Goal: Information Seeking & Learning: Learn about a topic

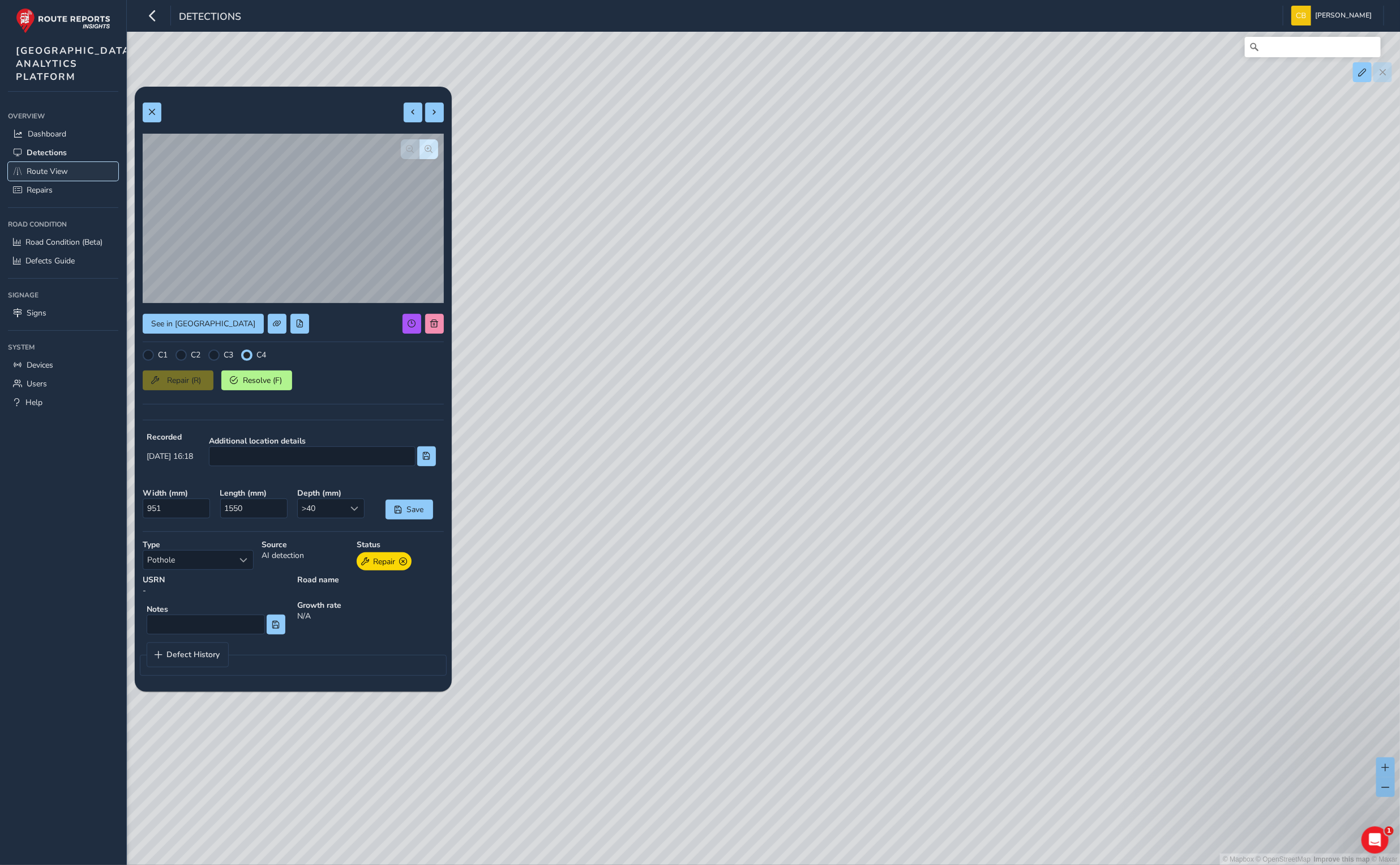
click at [52, 177] on span "Route View" at bounding box center [47, 171] width 42 height 11
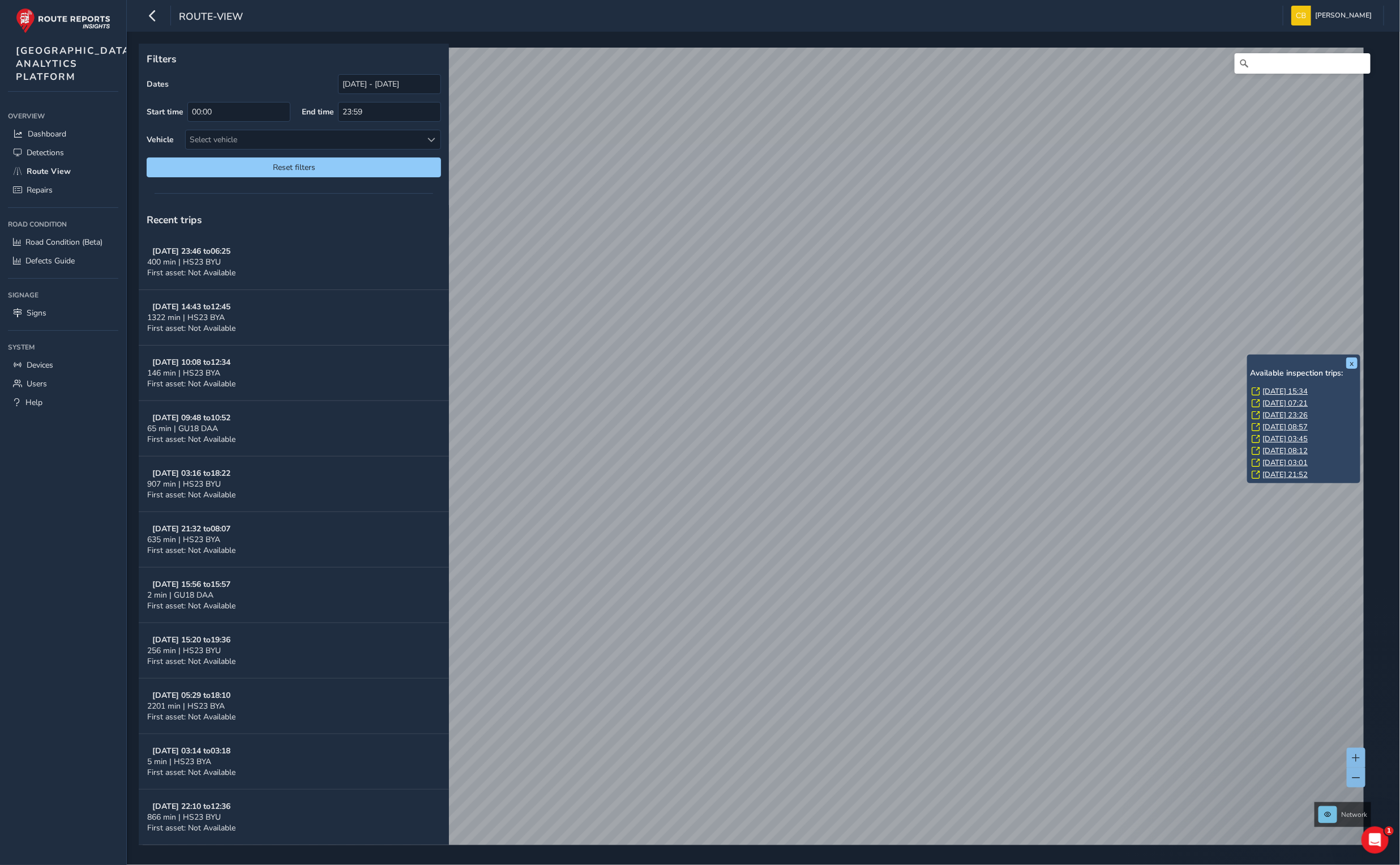
click at [1274, 388] on link "[DATE] 15:34" at bounding box center [1284, 391] width 46 height 10
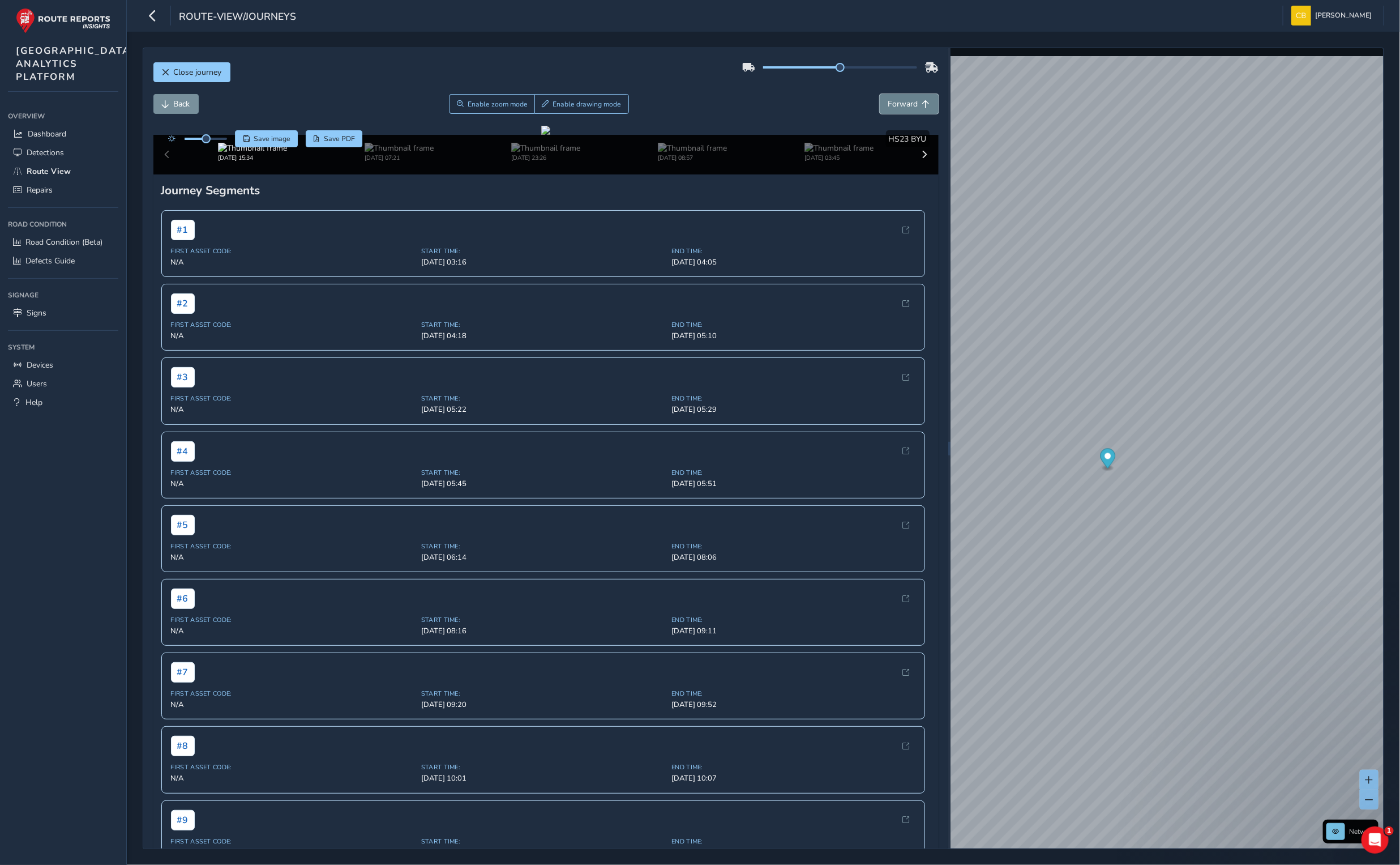
click at [888, 109] on span "Forward" at bounding box center [903, 103] width 30 height 11
click at [169, 102] on span "Back" at bounding box center [166, 104] width 8 height 8
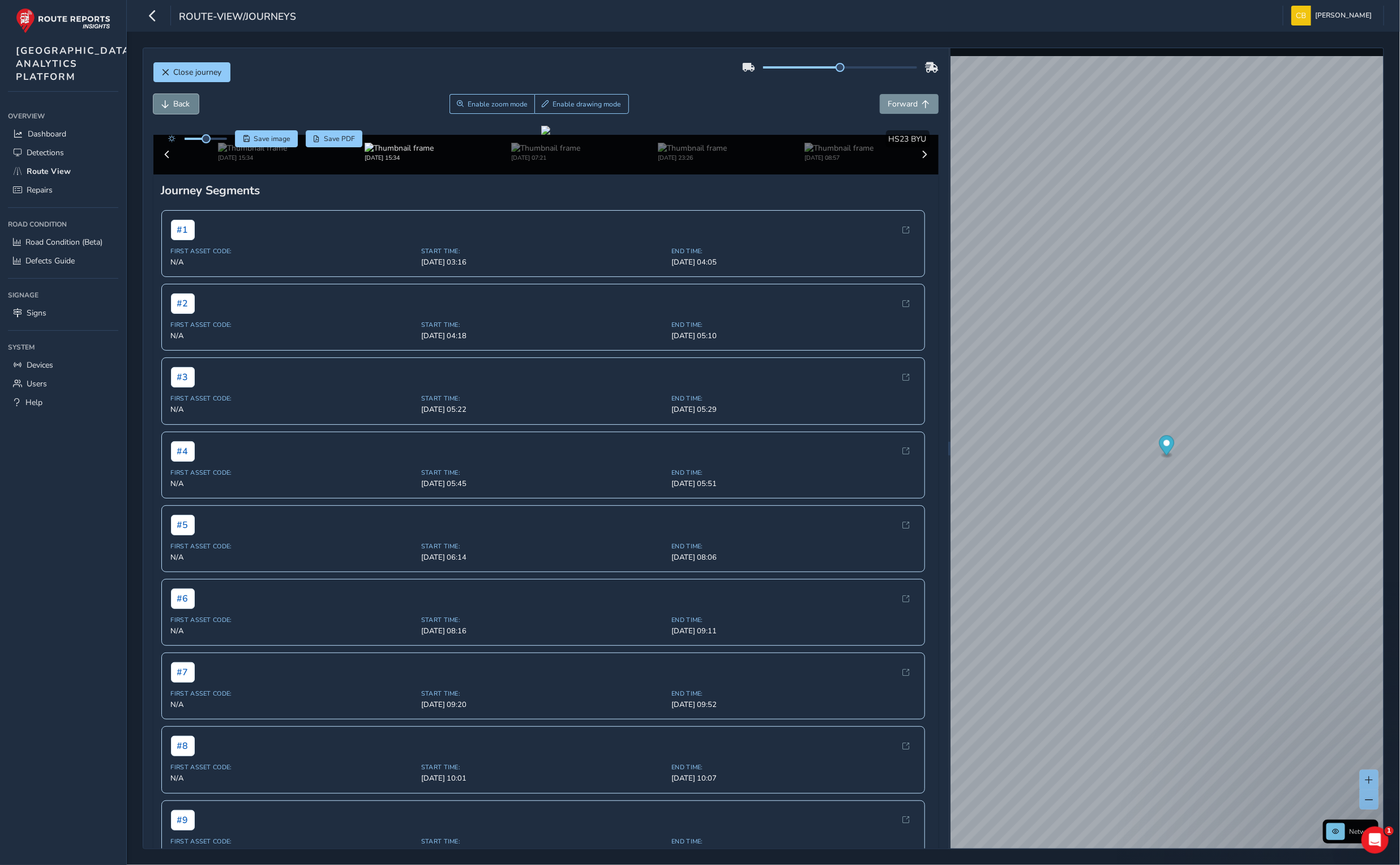
click at [169, 102] on span "Back" at bounding box center [166, 104] width 8 height 8
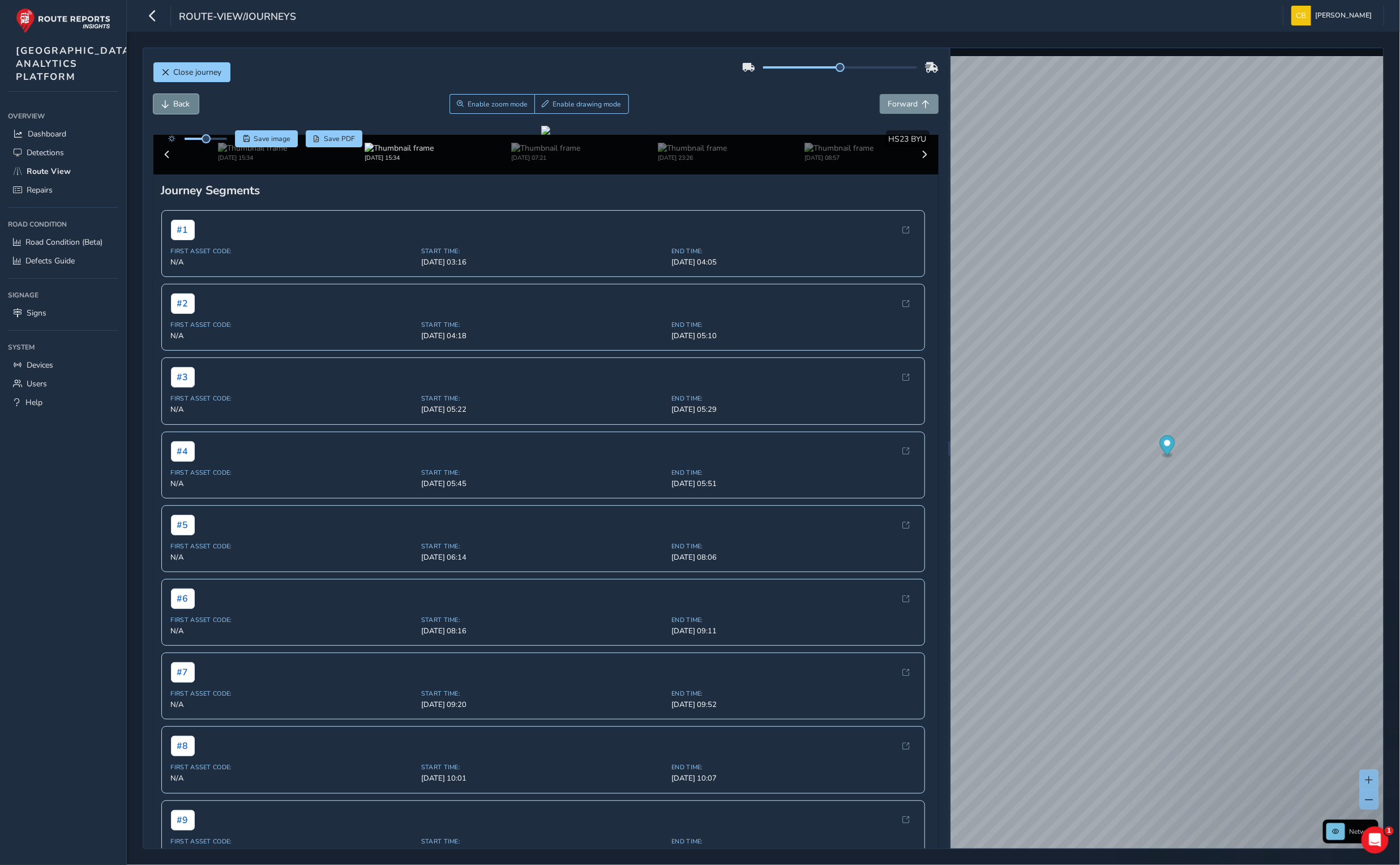
click at [169, 102] on span "Back" at bounding box center [166, 104] width 8 height 8
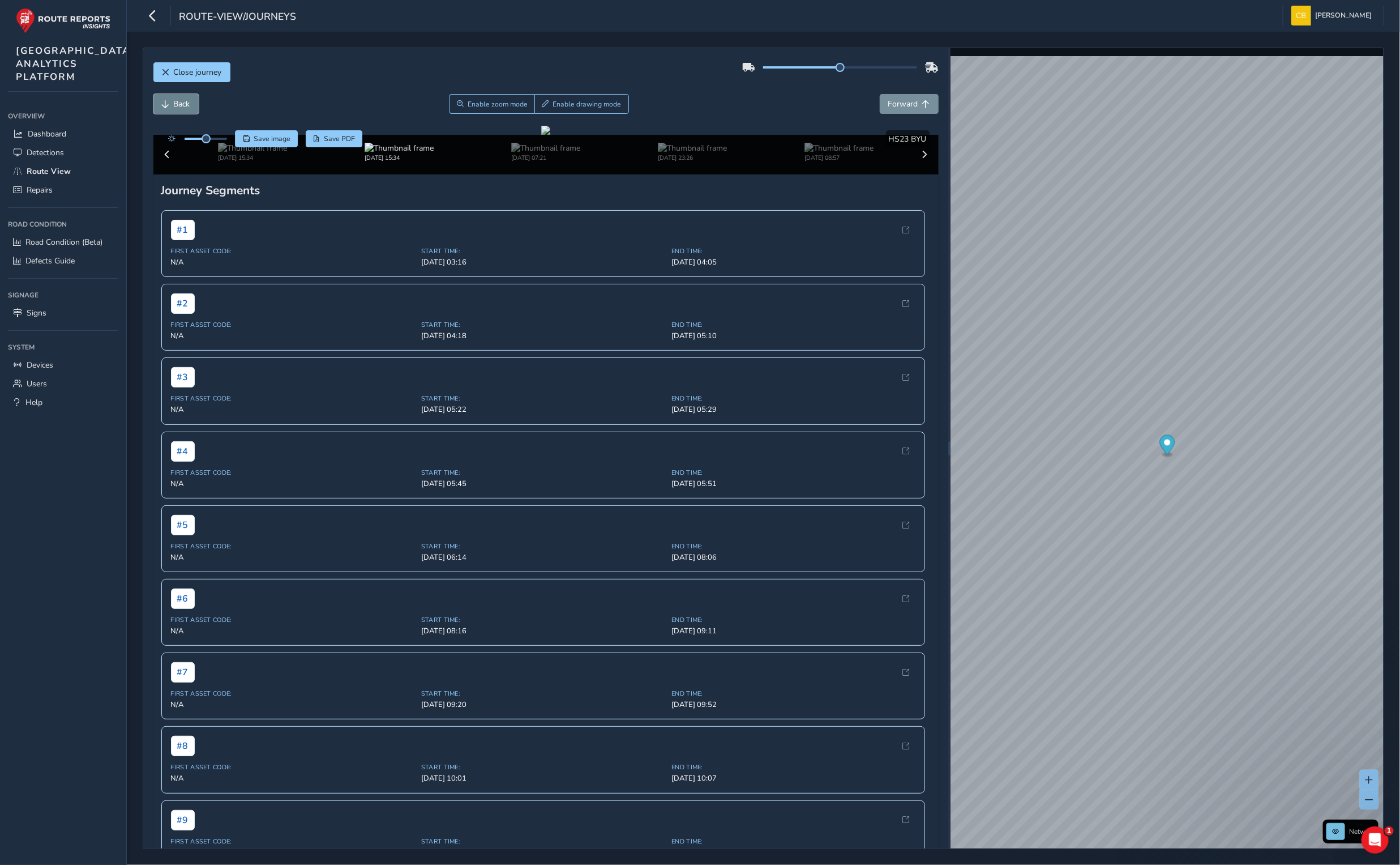
click at [169, 102] on span "Back" at bounding box center [166, 104] width 8 height 8
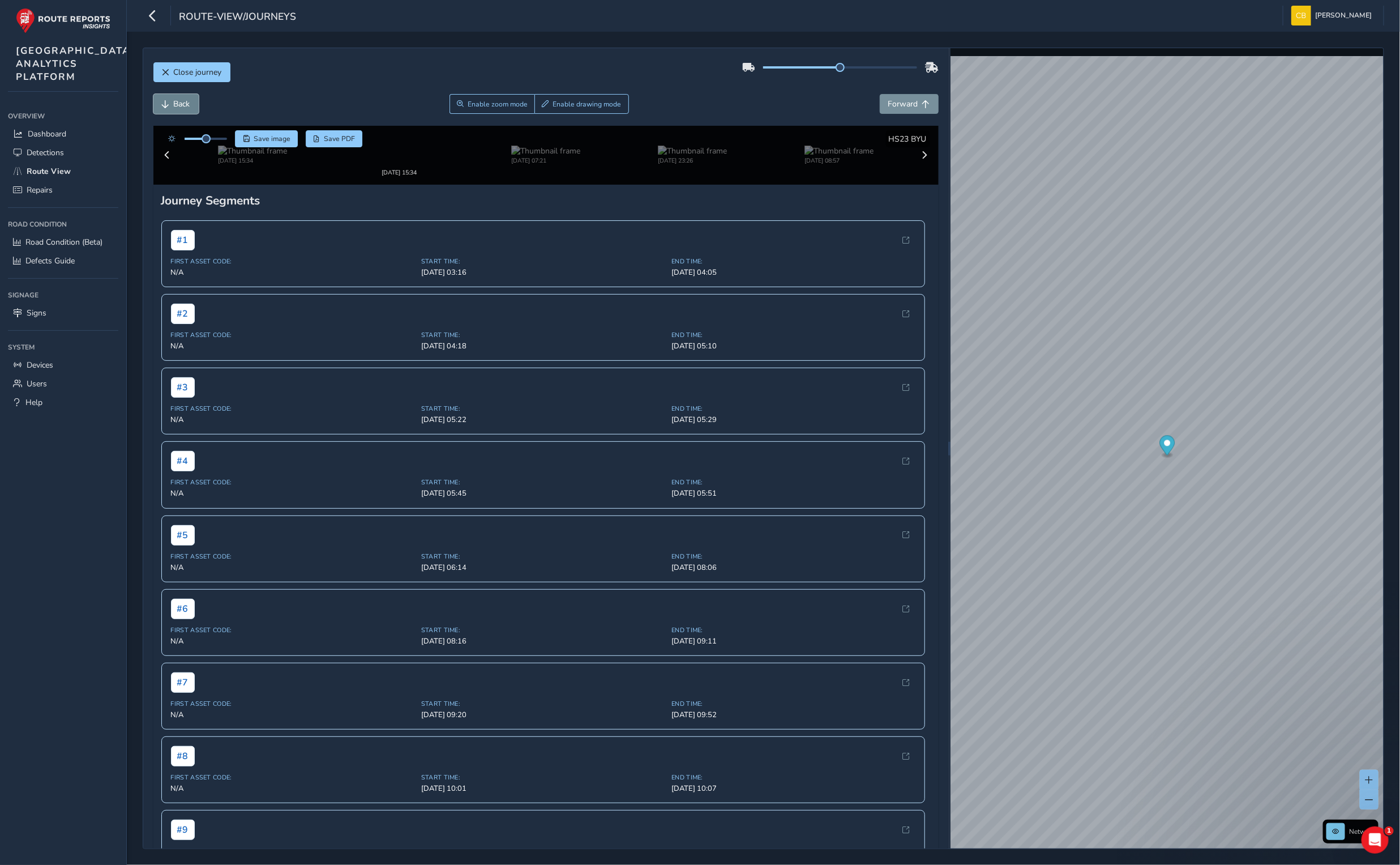
click at [169, 102] on span "Back" at bounding box center [166, 104] width 8 height 8
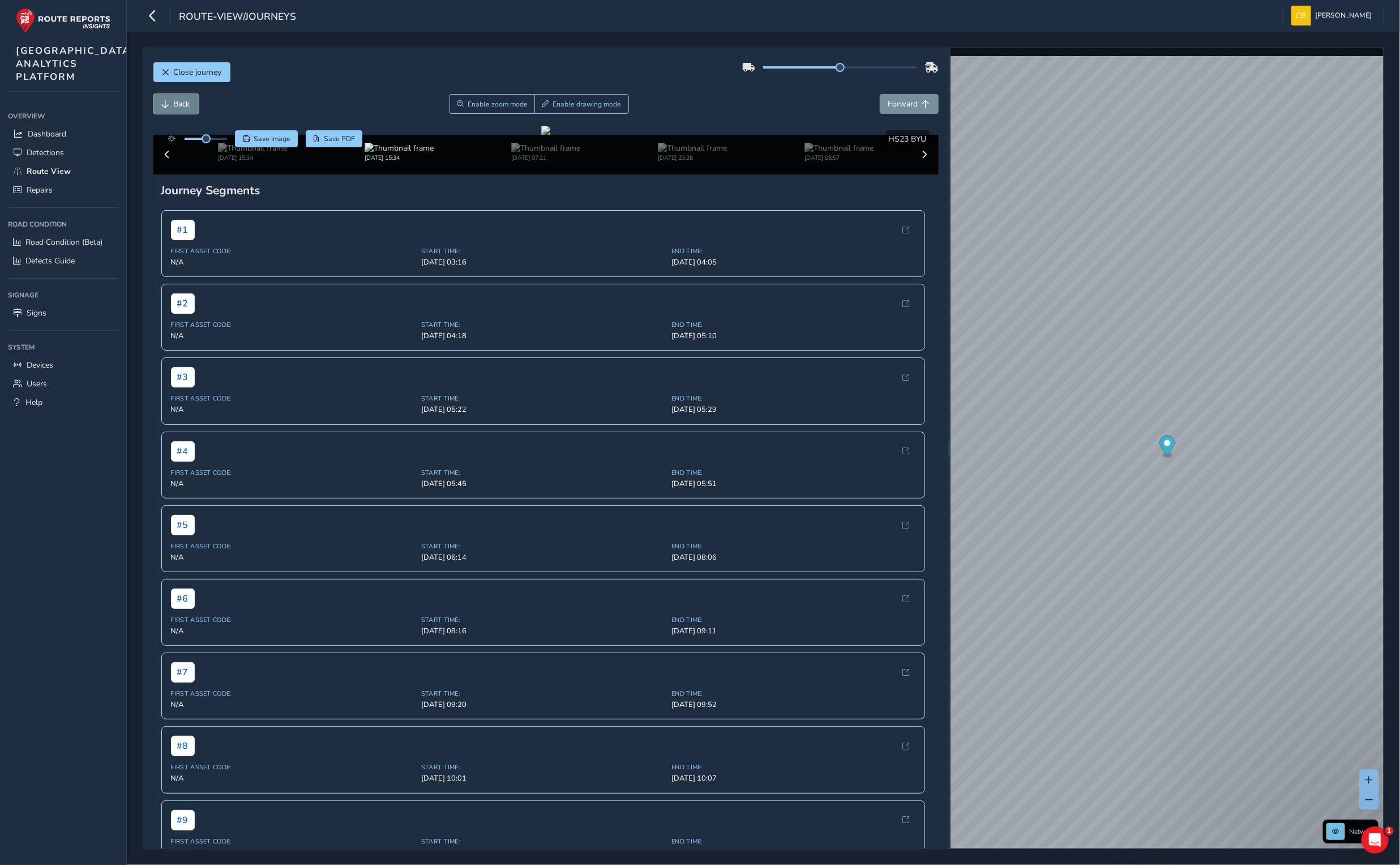
click at [169, 102] on span "Back" at bounding box center [166, 104] width 8 height 8
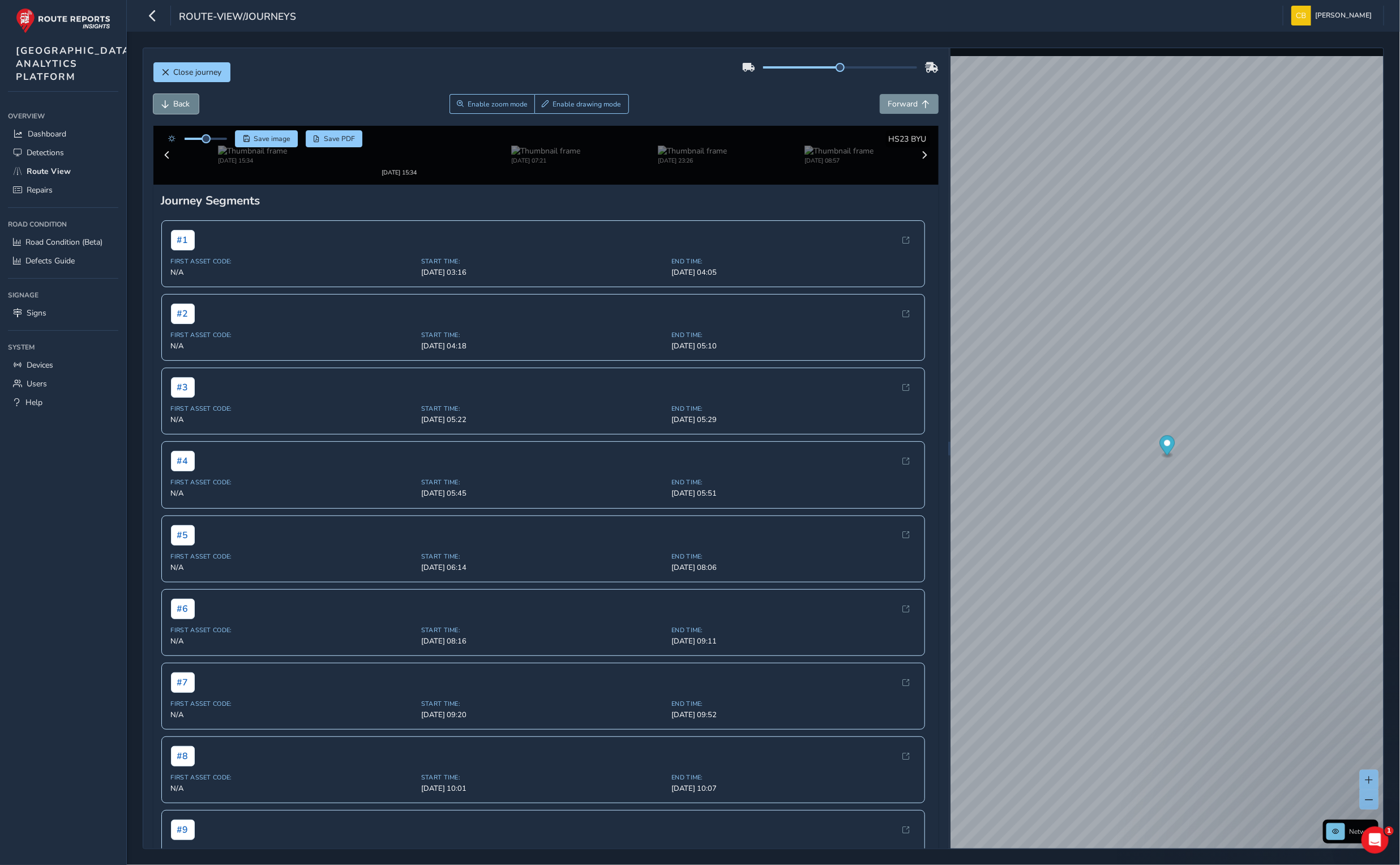
click at [169, 102] on span "Back" at bounding box center [166, 104] width 8 height 8
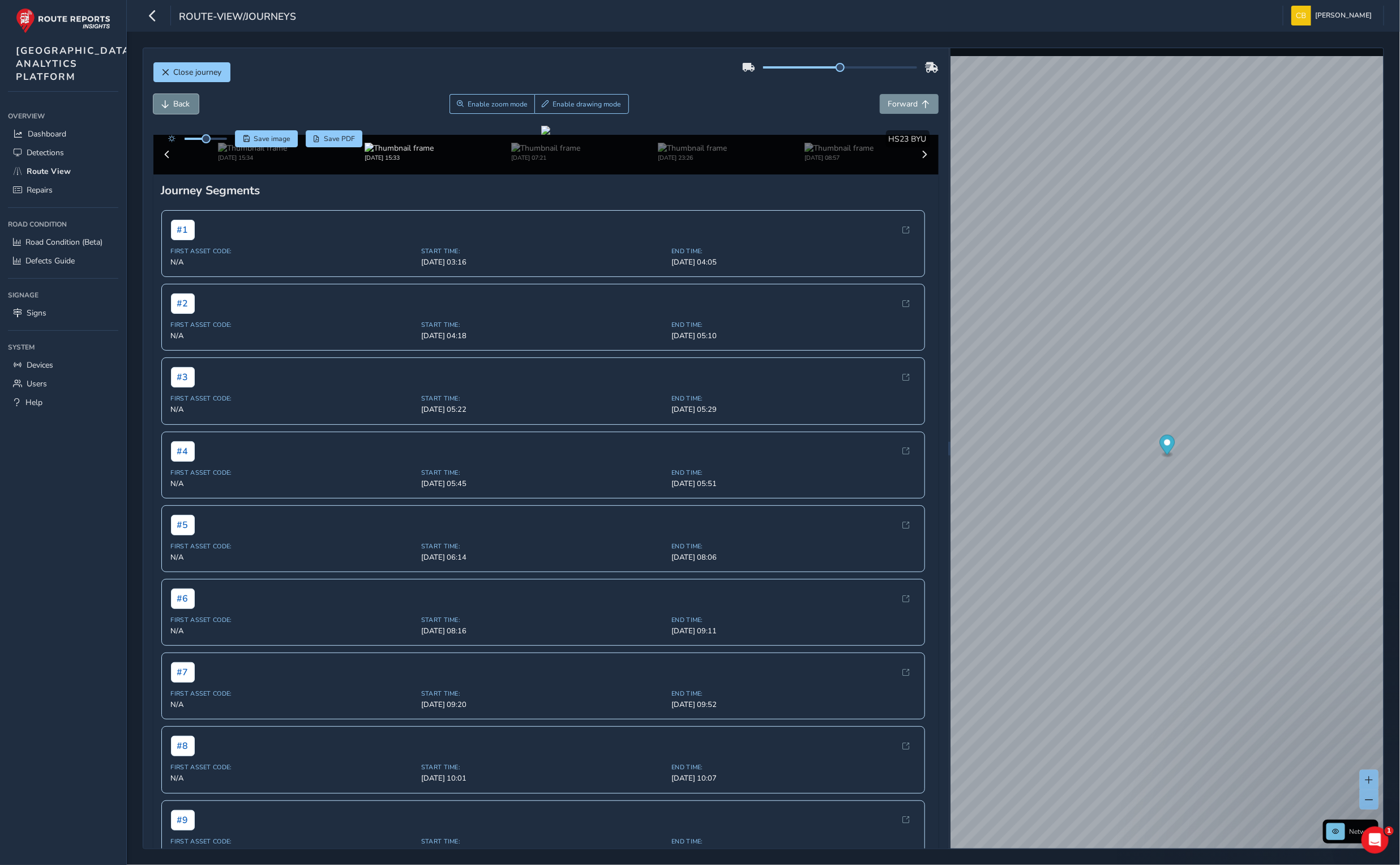
click at [169, 102] on span "Back" at bounding box center [166, 104] width 8 height 8
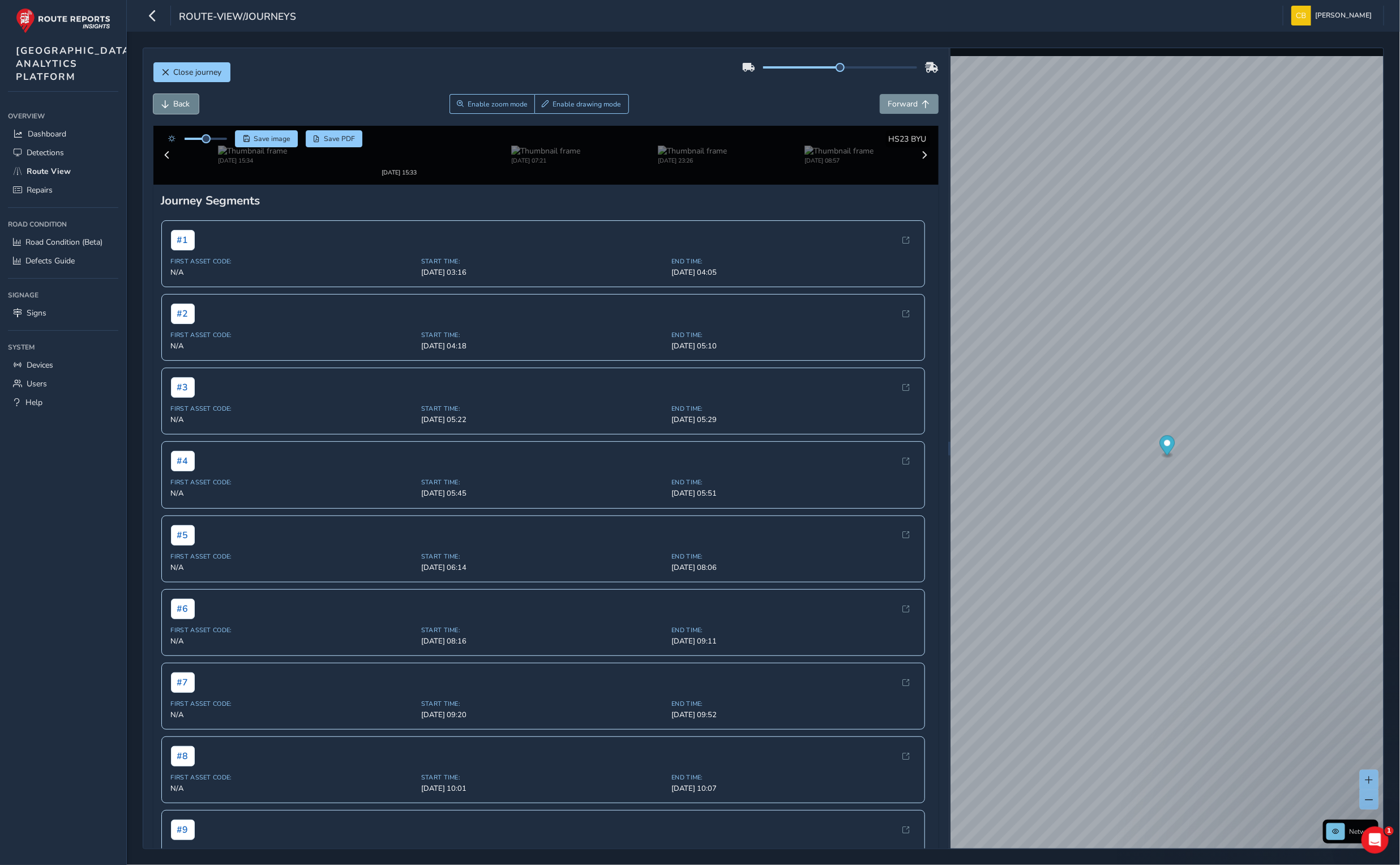
click at [169, 102] on span "Back" at bounding box center [166, 104] width 8 height 8
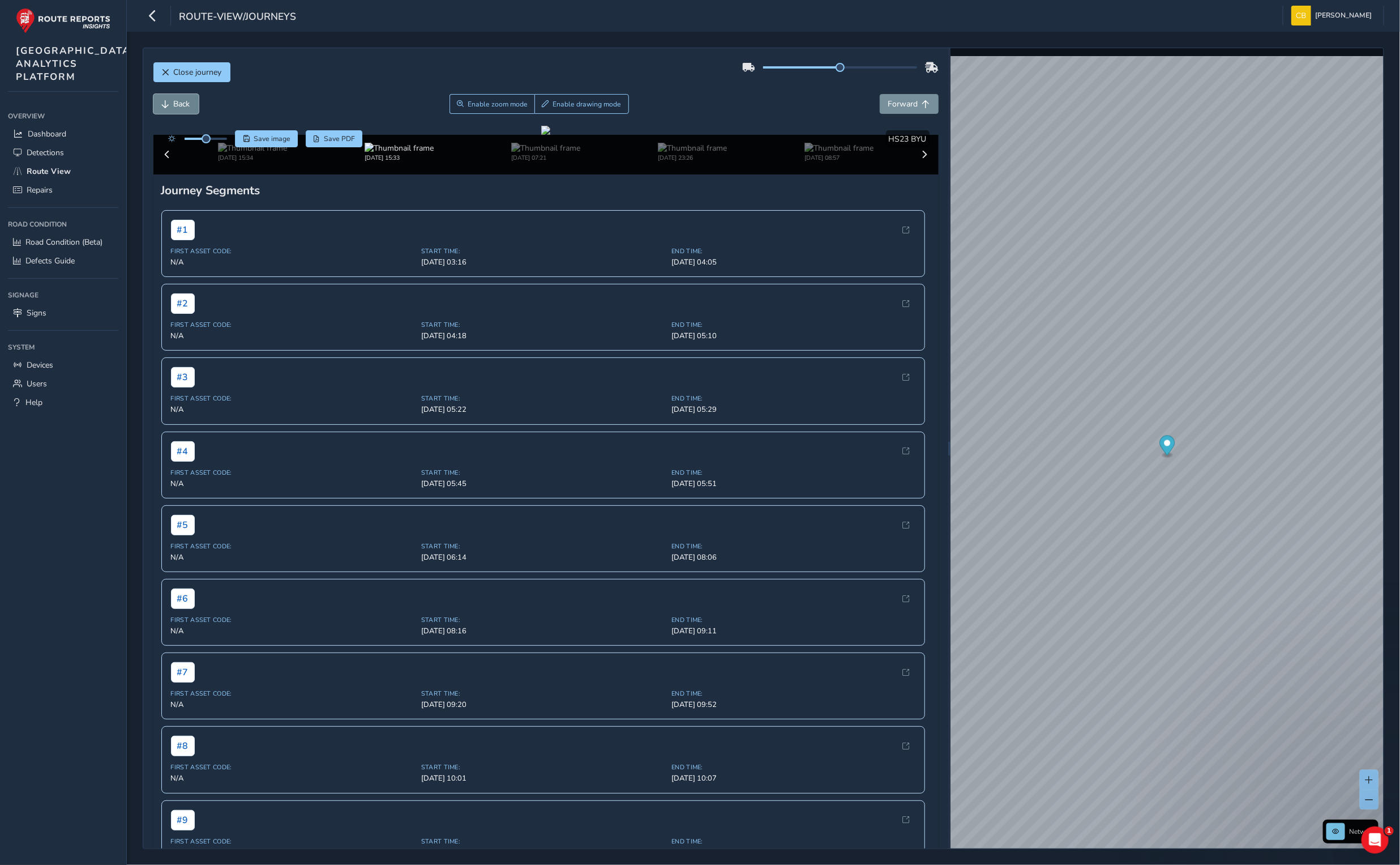
click at [169, 102] on span "Back" at bounding box center [166, 104] width 8 height 8
click at [922, 106] on span "Forward" at bounding box center [926, 104] width 8 height 8
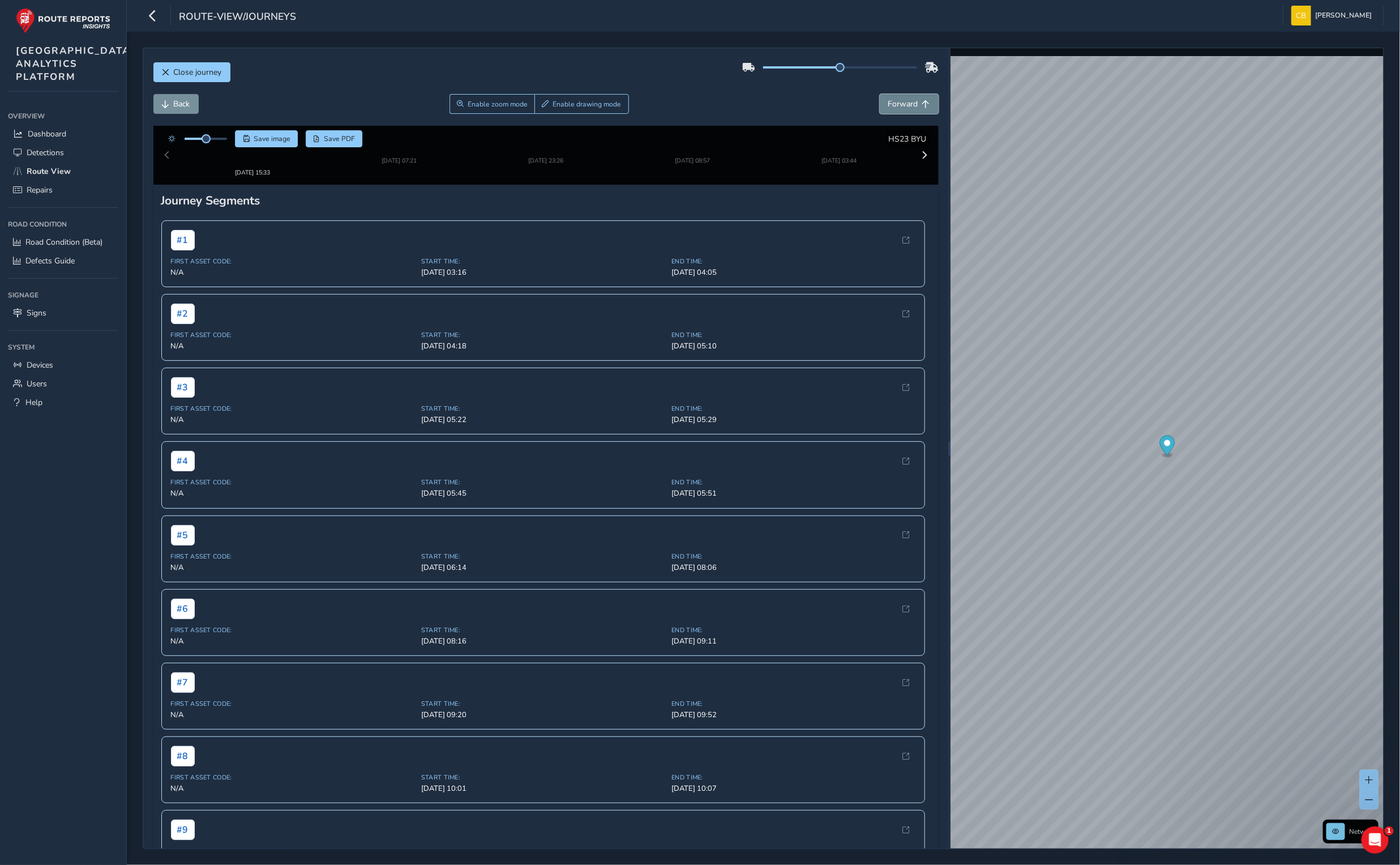
click at [899, 97] on button "Forward" at bounding box center [908, 104] width 59 height 19
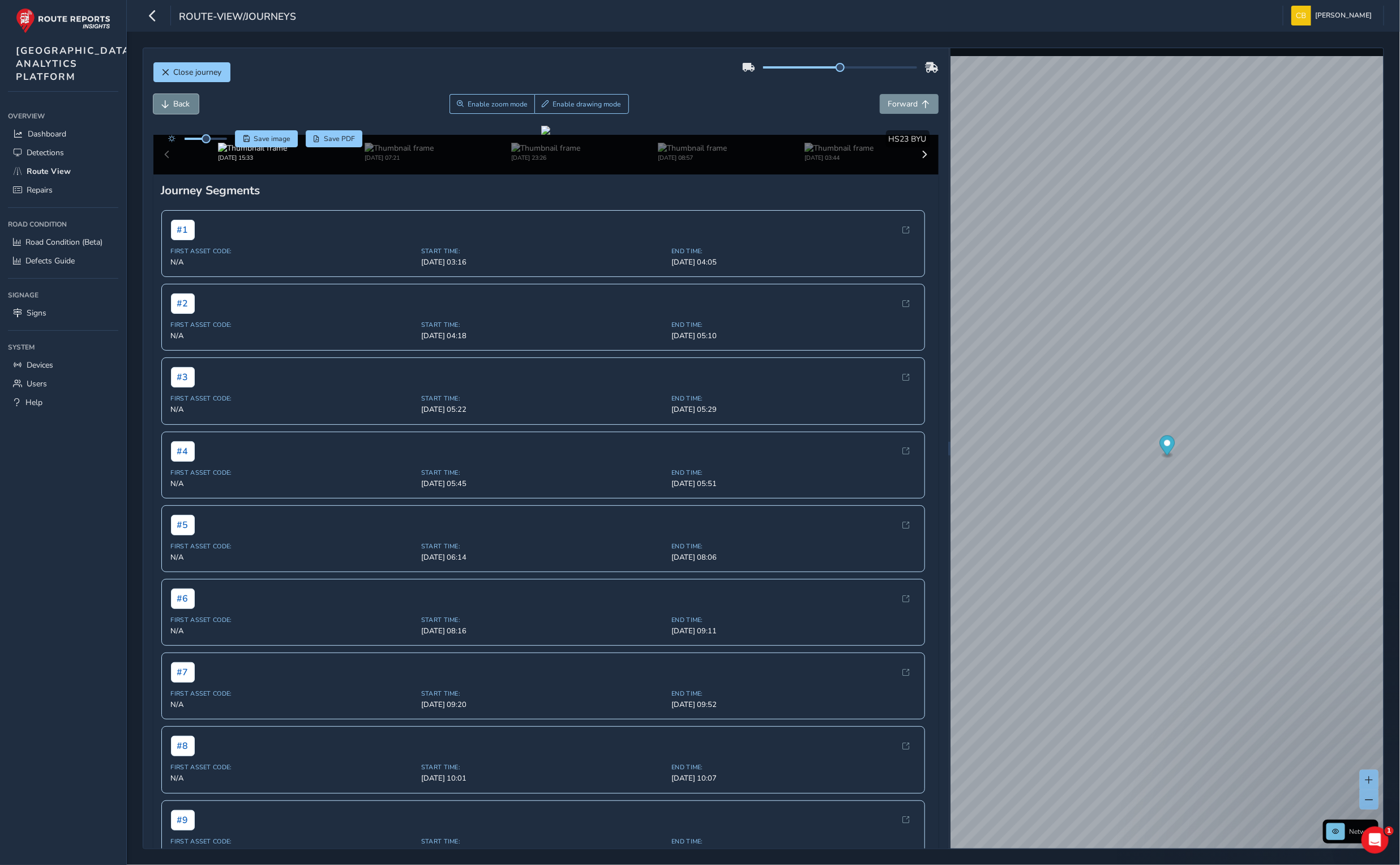
click at [183, 105] on span "Back" at bounding box center [182, 103] width 17 height 11
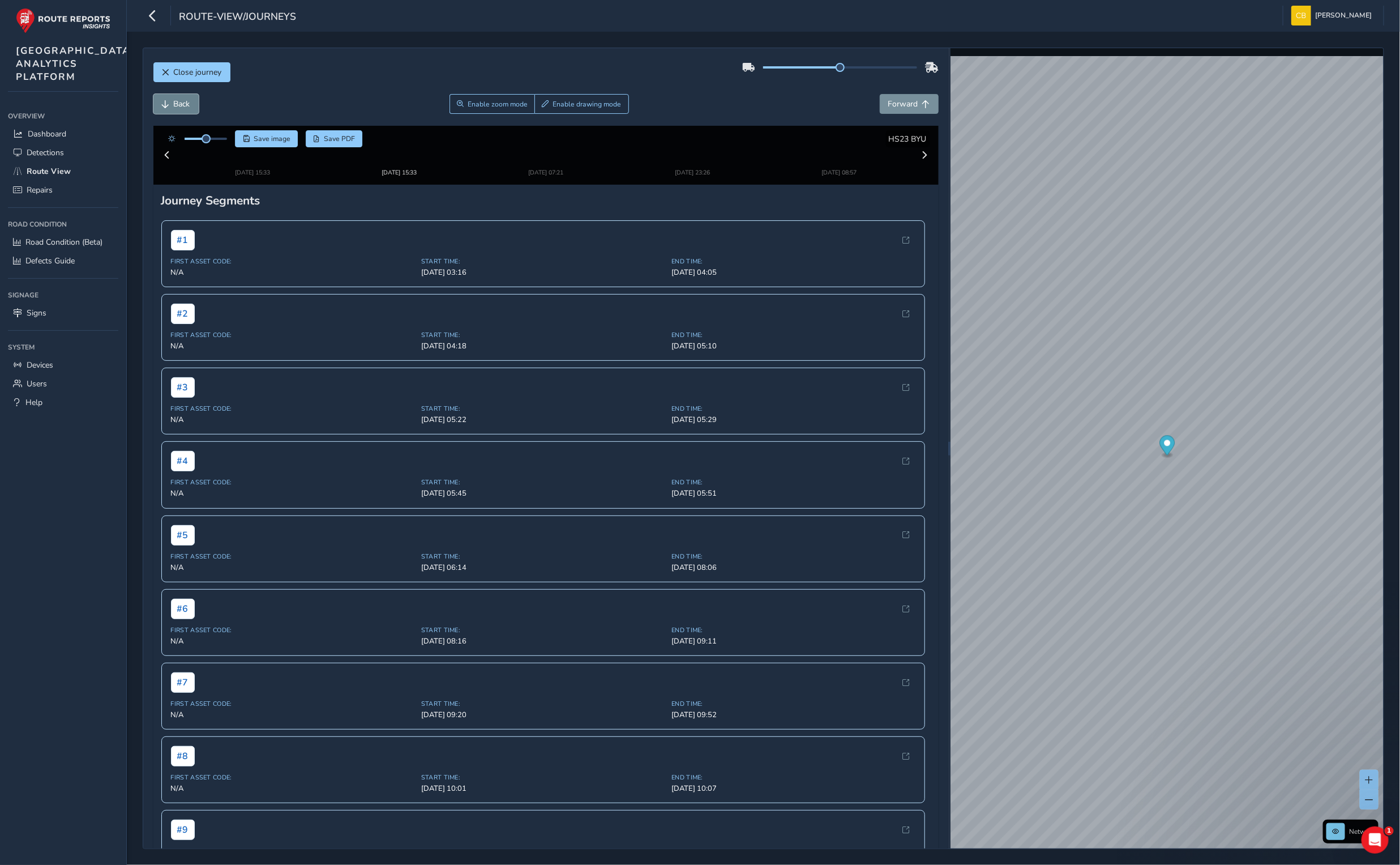
click at [183, 105] on span "Back" at bounding box center [182, 103] width 17 height 11
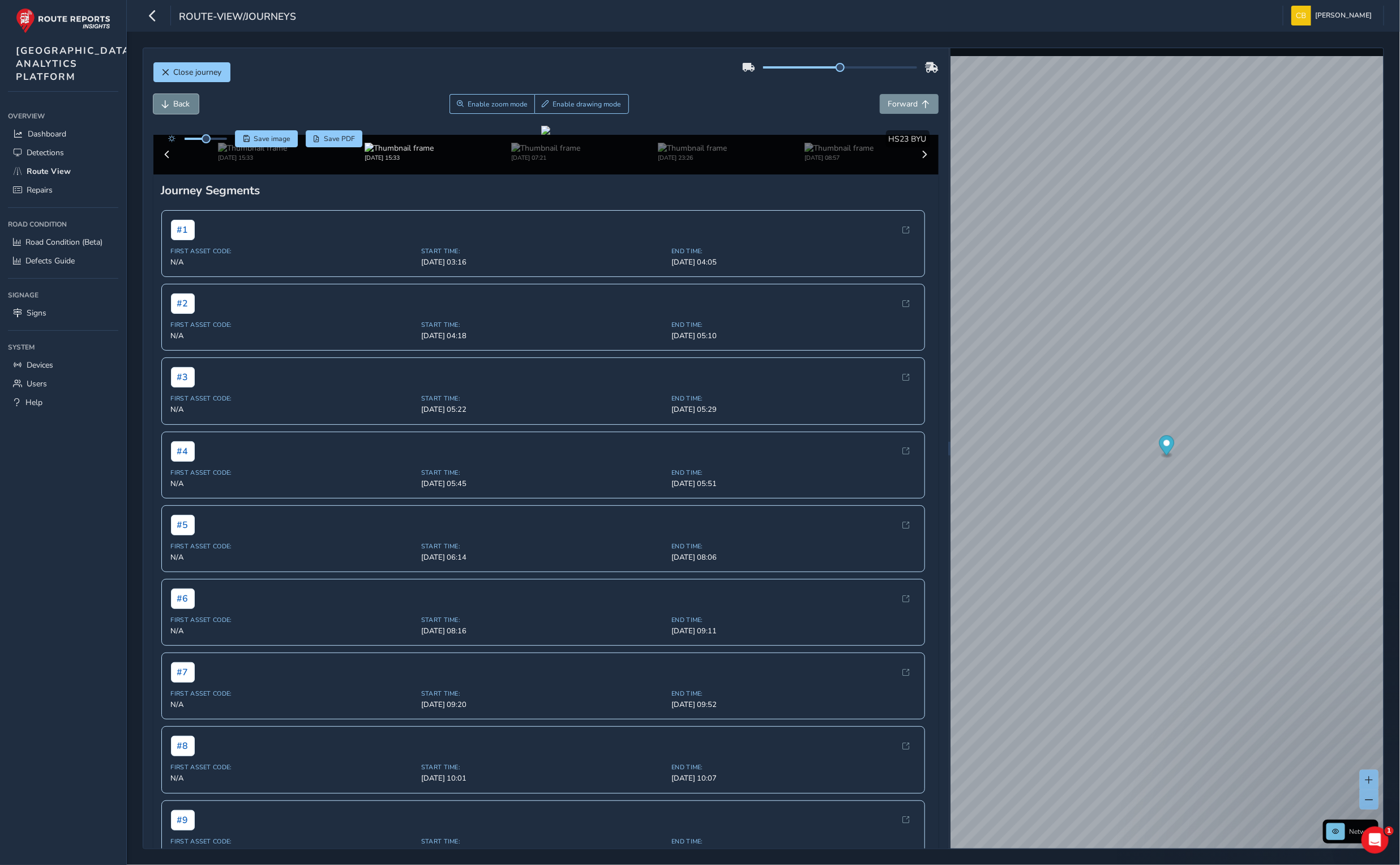
click at [183, 105] on span "Back" at bounding box center [182, 103] width 17 height 11
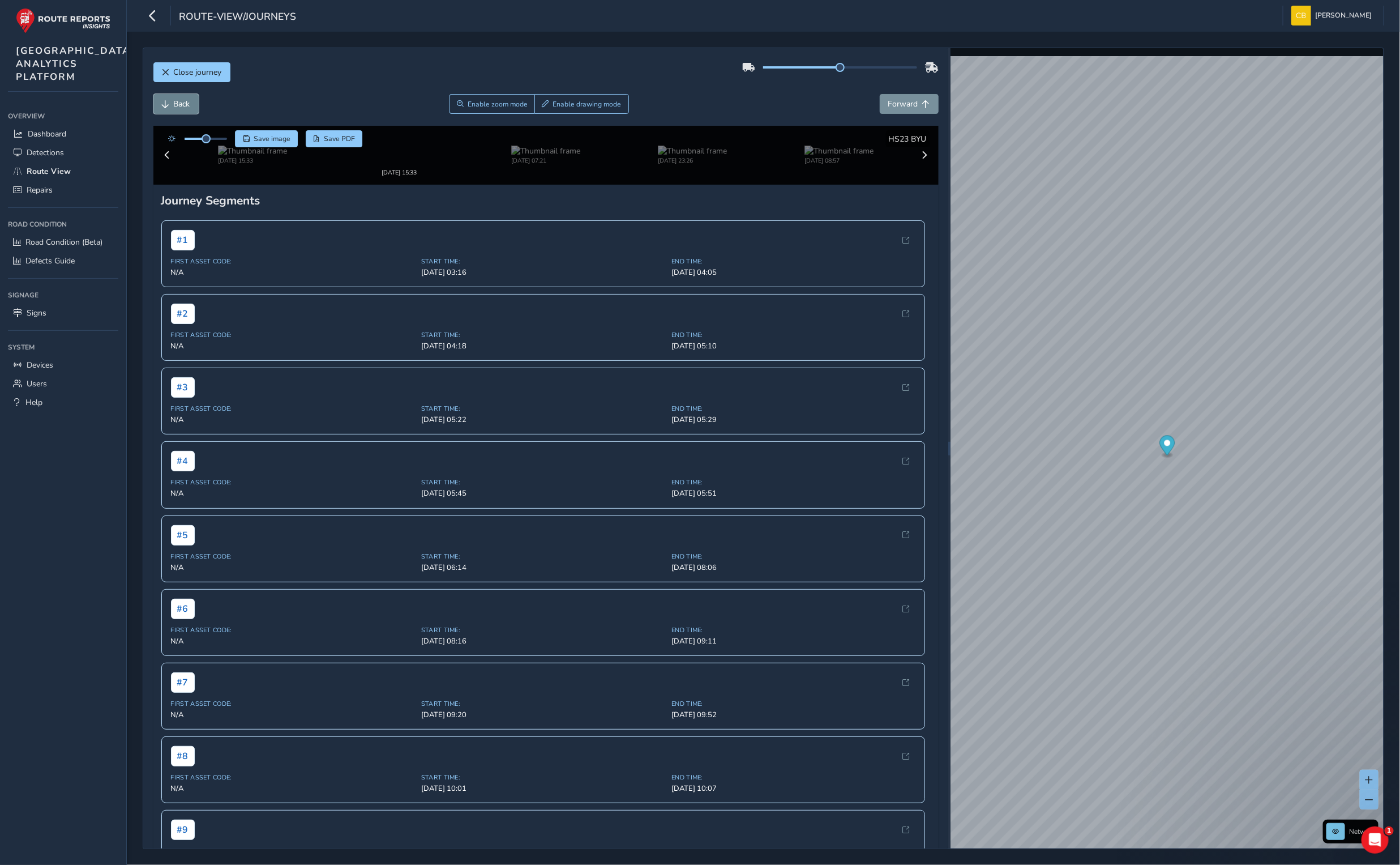
click at [183, 105] on span "Back" at bounding box center [182, 103] width 17 height 11
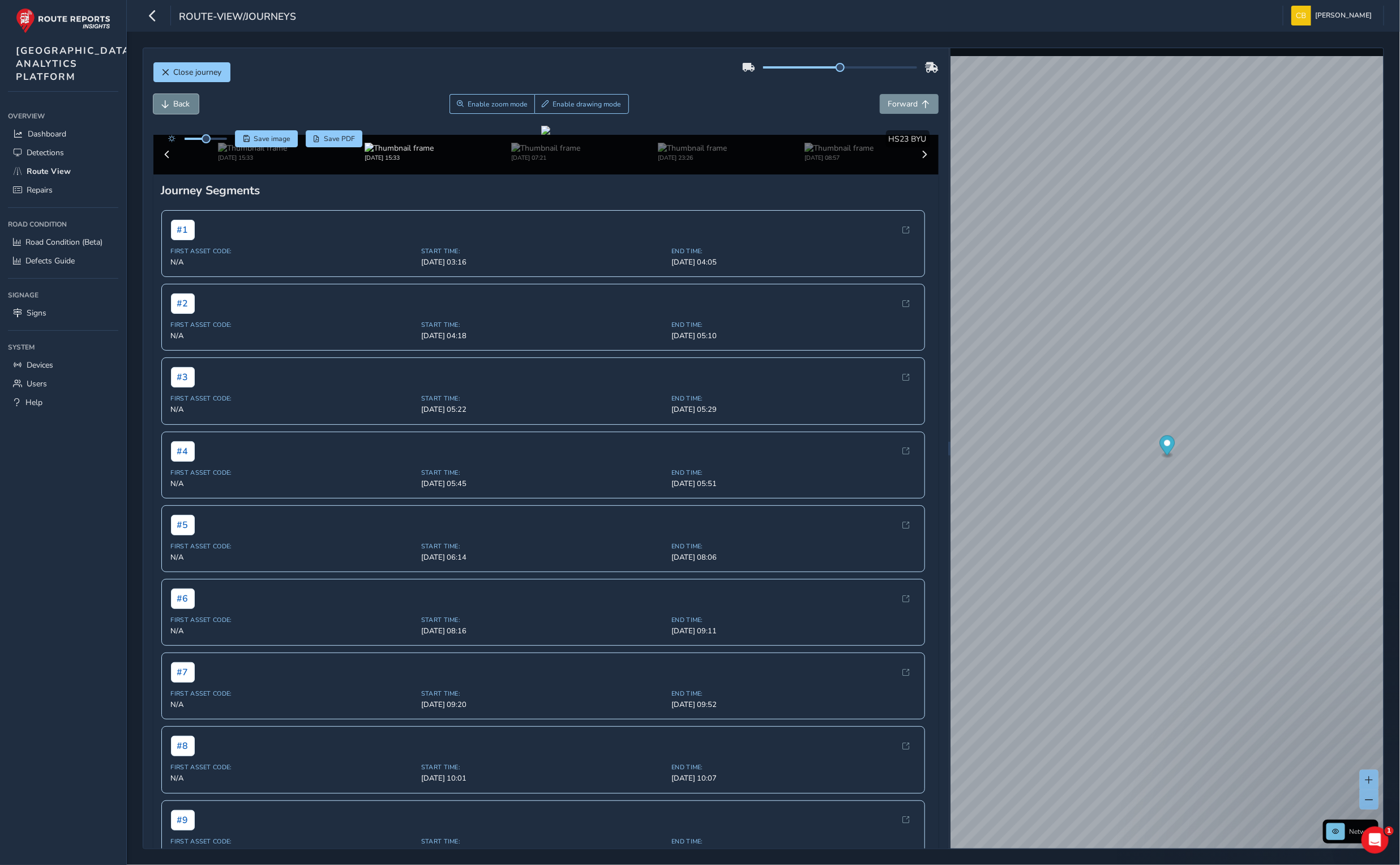
click at [183, 105] on span "Back" at bounding box center [182, 103] width 17 height 11
click at [905, 113] on button "Forward" at bounding box center [908, 104] width 59 height 19
click at [184, 106] on span "Back" at bounding box center [182, 103] width 17 height 11
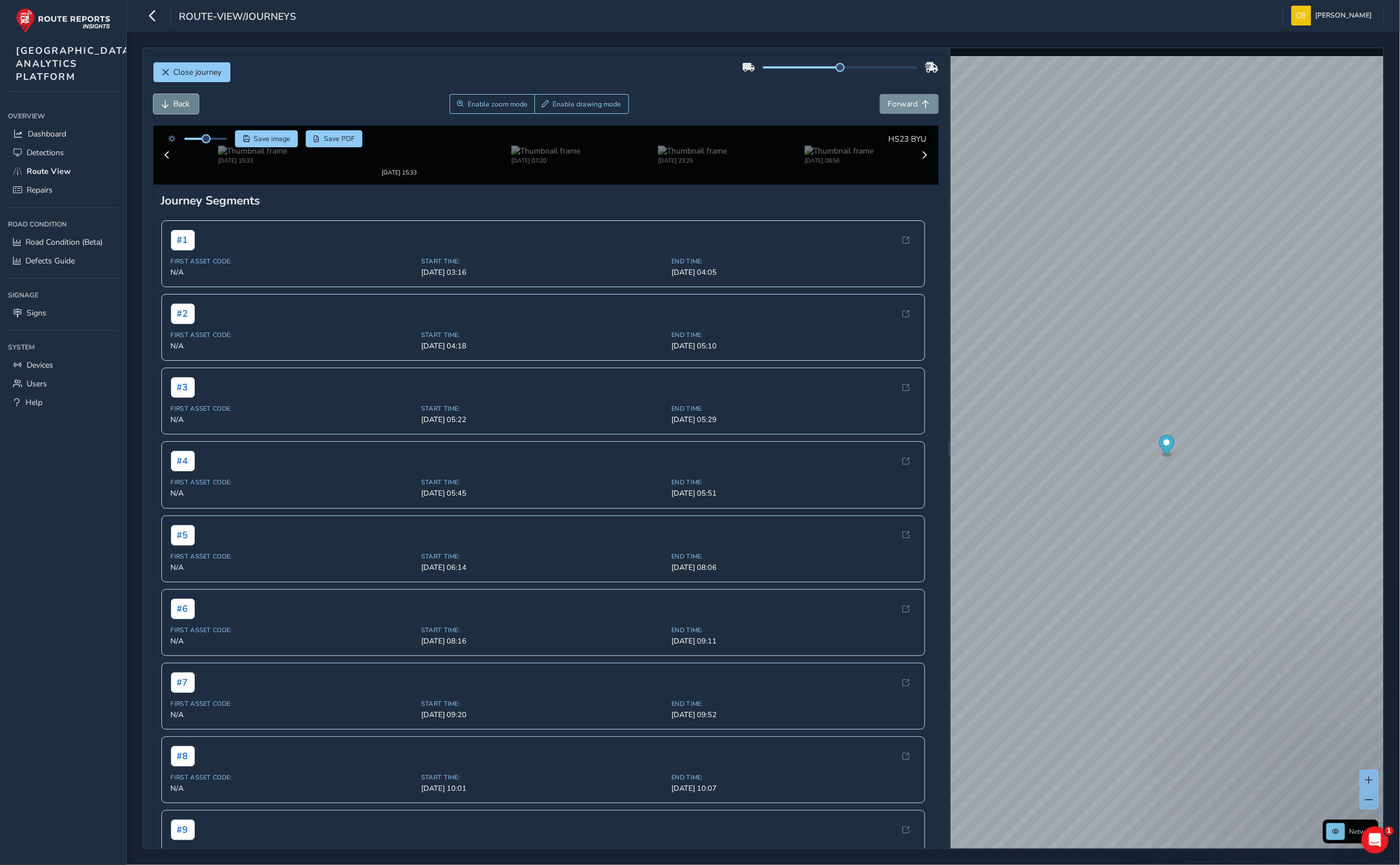
click at [184, 106] on span "Back" at bounding box center [182, 103] width 17 height 11
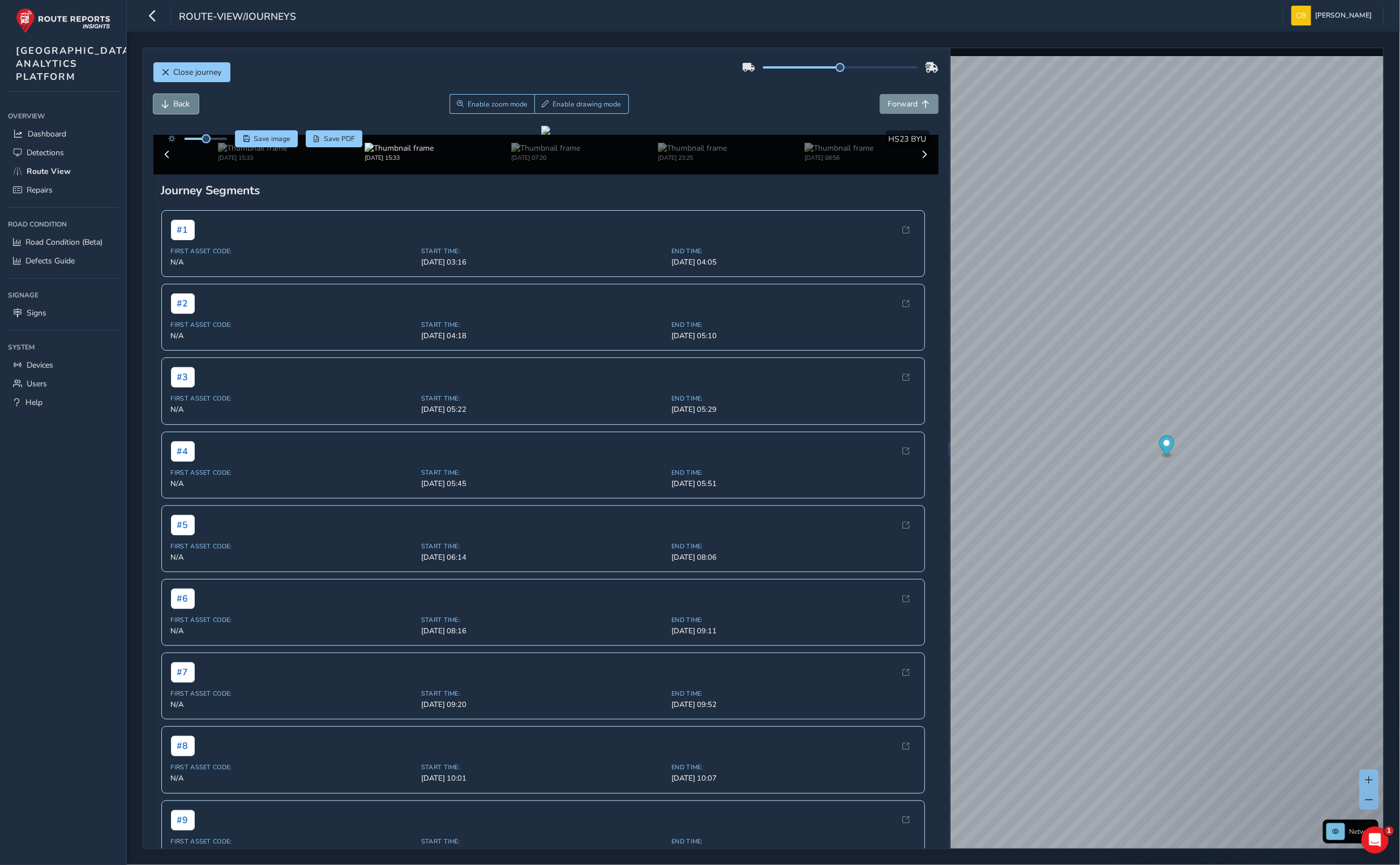
click at [184, 106] on span "Back" at bounding box center [182, 103] width 17 height 11
click at [922, 100] on span "Forward" at bounding box center [926, 104] width 8 height 8
click at [163, 101] on span "Back" at bounding box center [166, 104] width 8 height 8
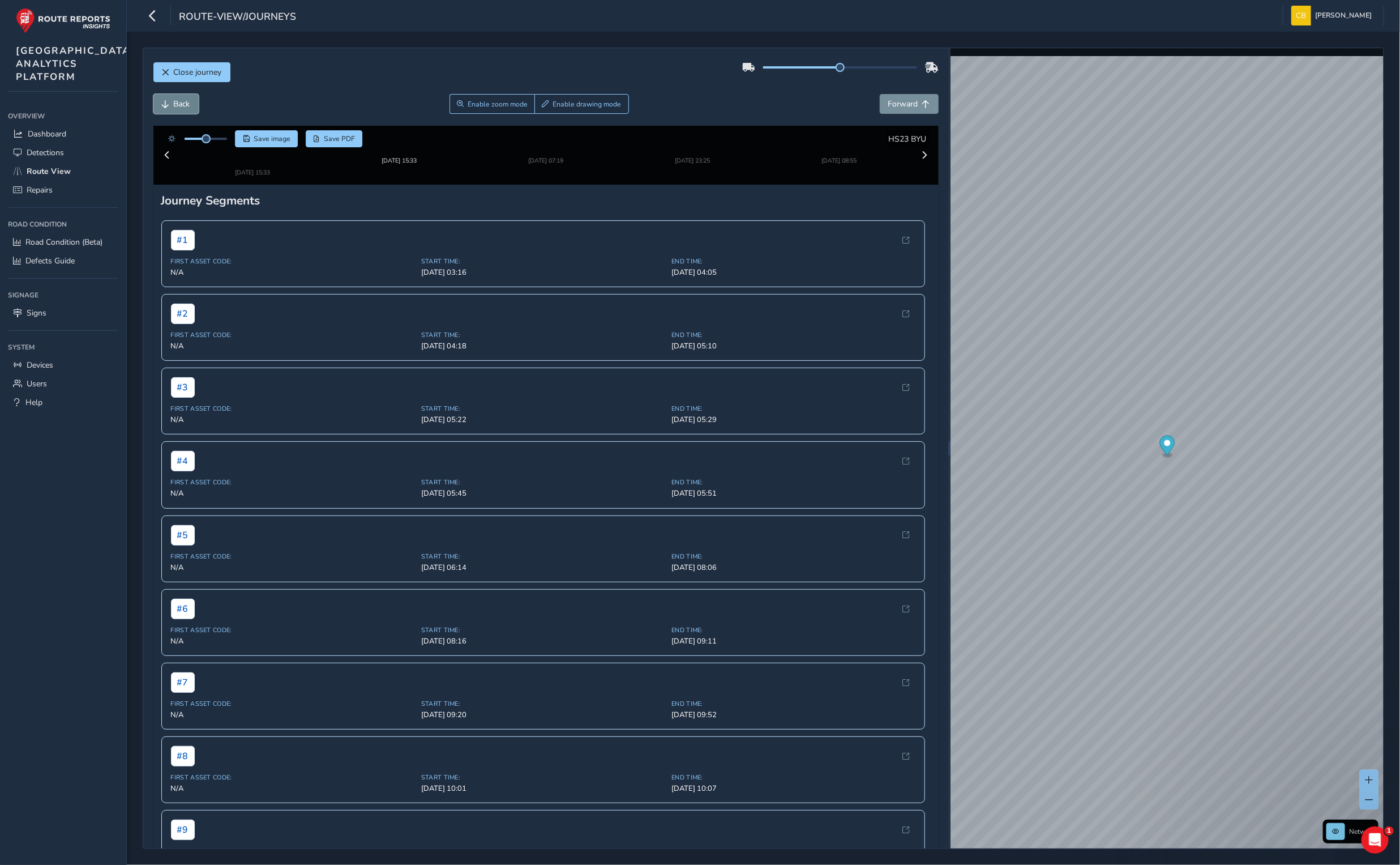
click at [163, 101] on span "Back" at bounding box center [166, 104] width 8 height 8
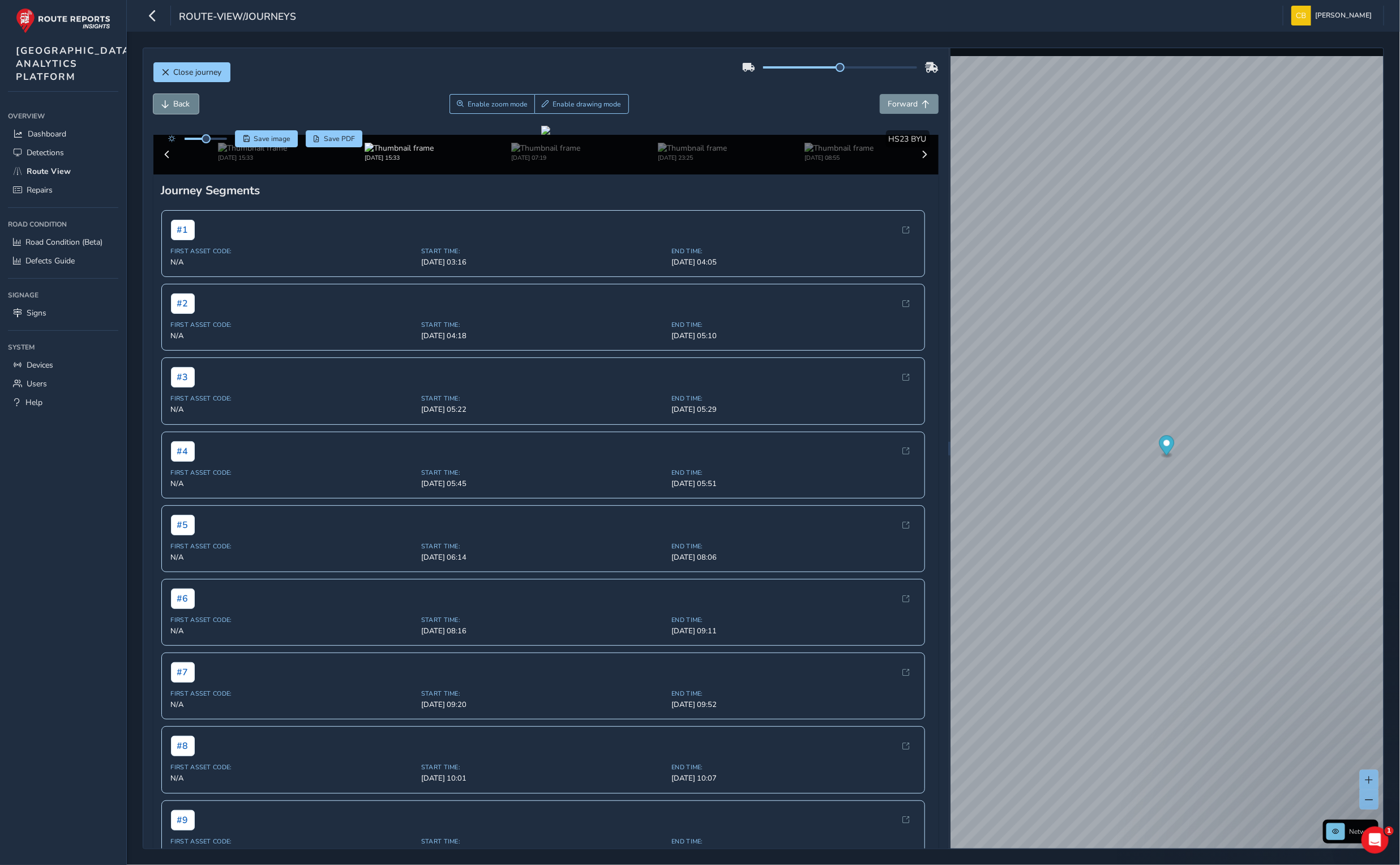
click at [163, 101] on span "Back" at bounding box center [166, 104] width 8 height 8
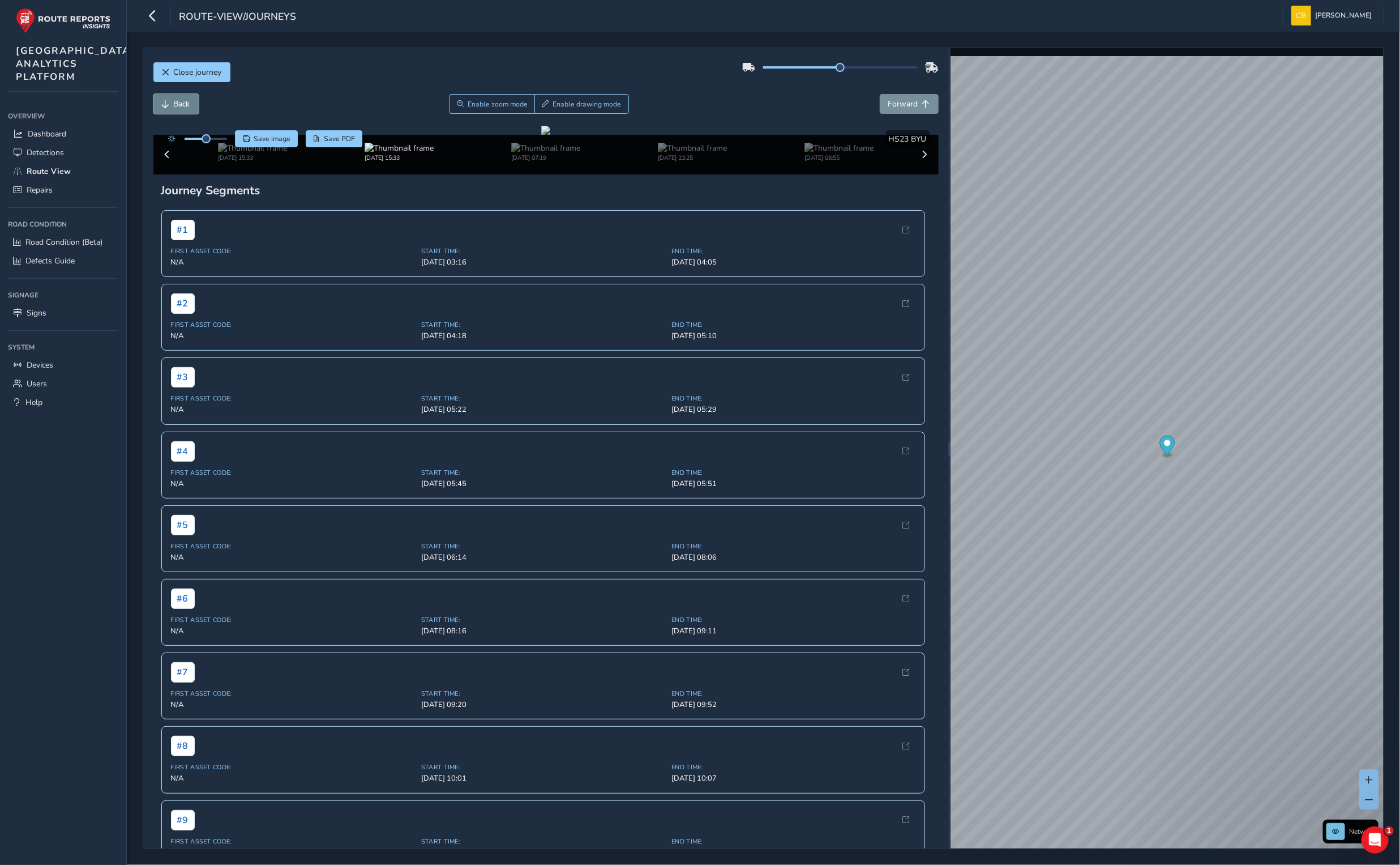
click at [163, 101] on span "Back" at bounding box center [166, 104] width 8 height 8
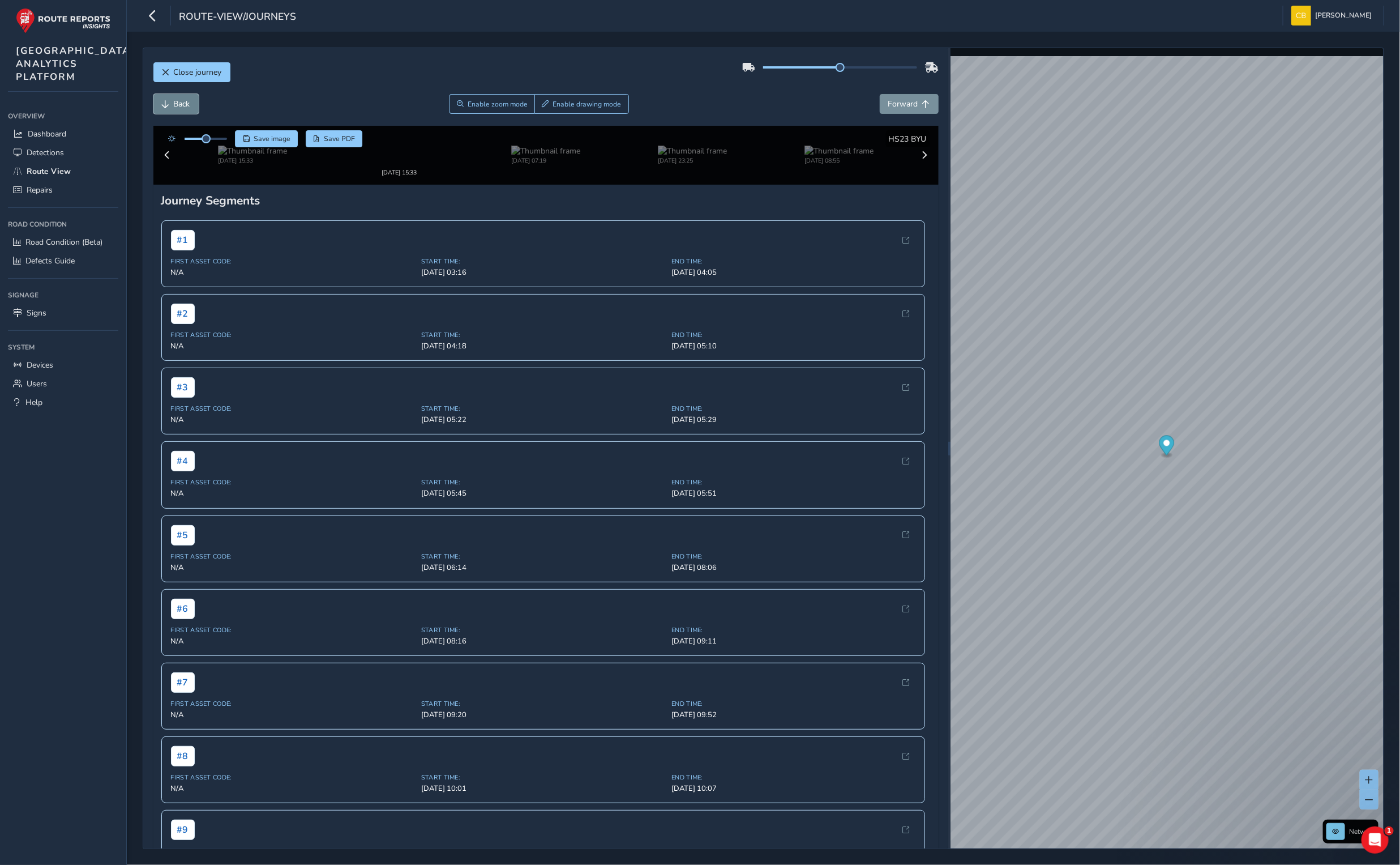
click at [163, 101] on span "Back" at bounding box center [166, 104] width 8 height 8
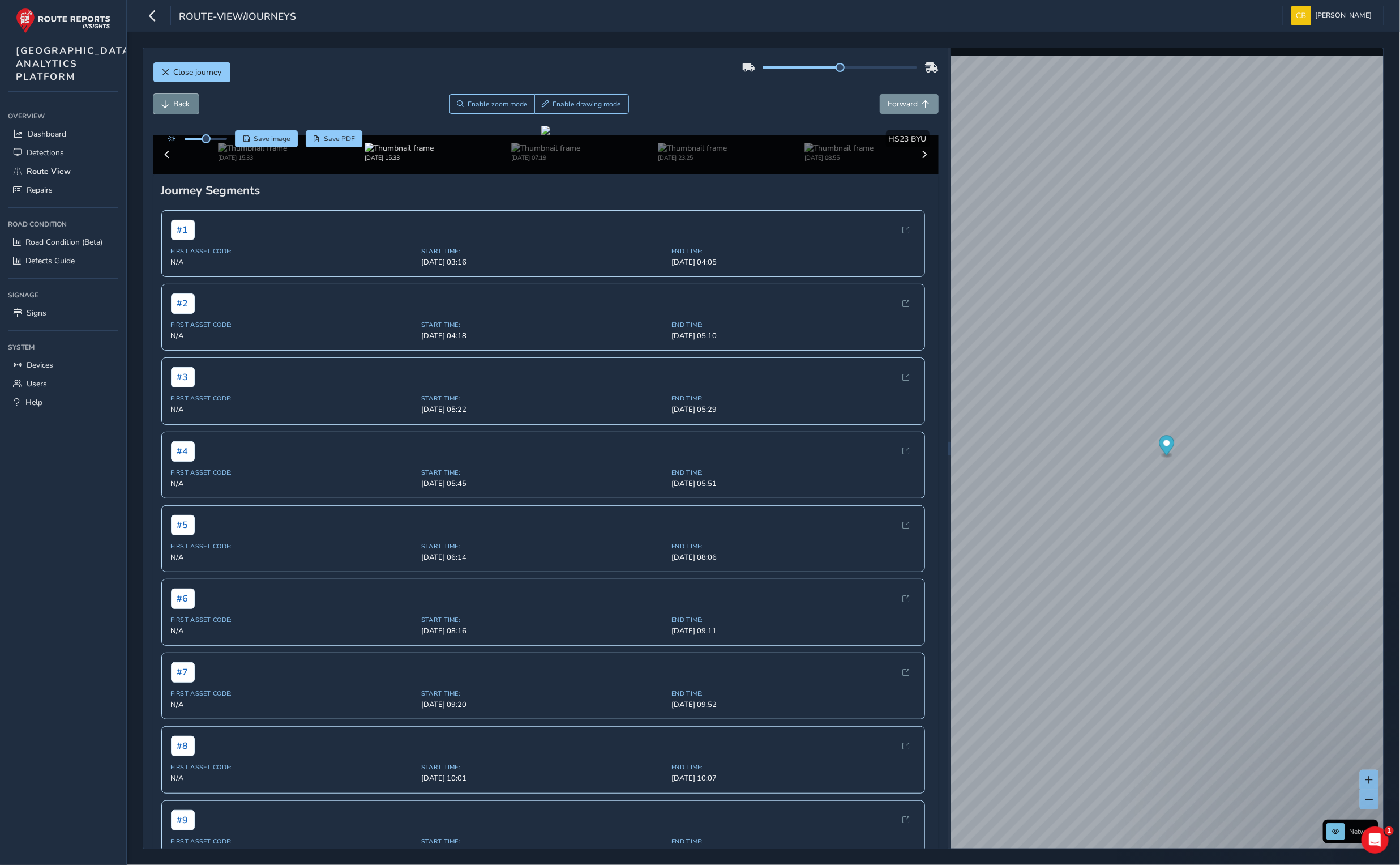
click at [163, 101] on span "Back" at bounding box center [166, 104] width 8 height 8
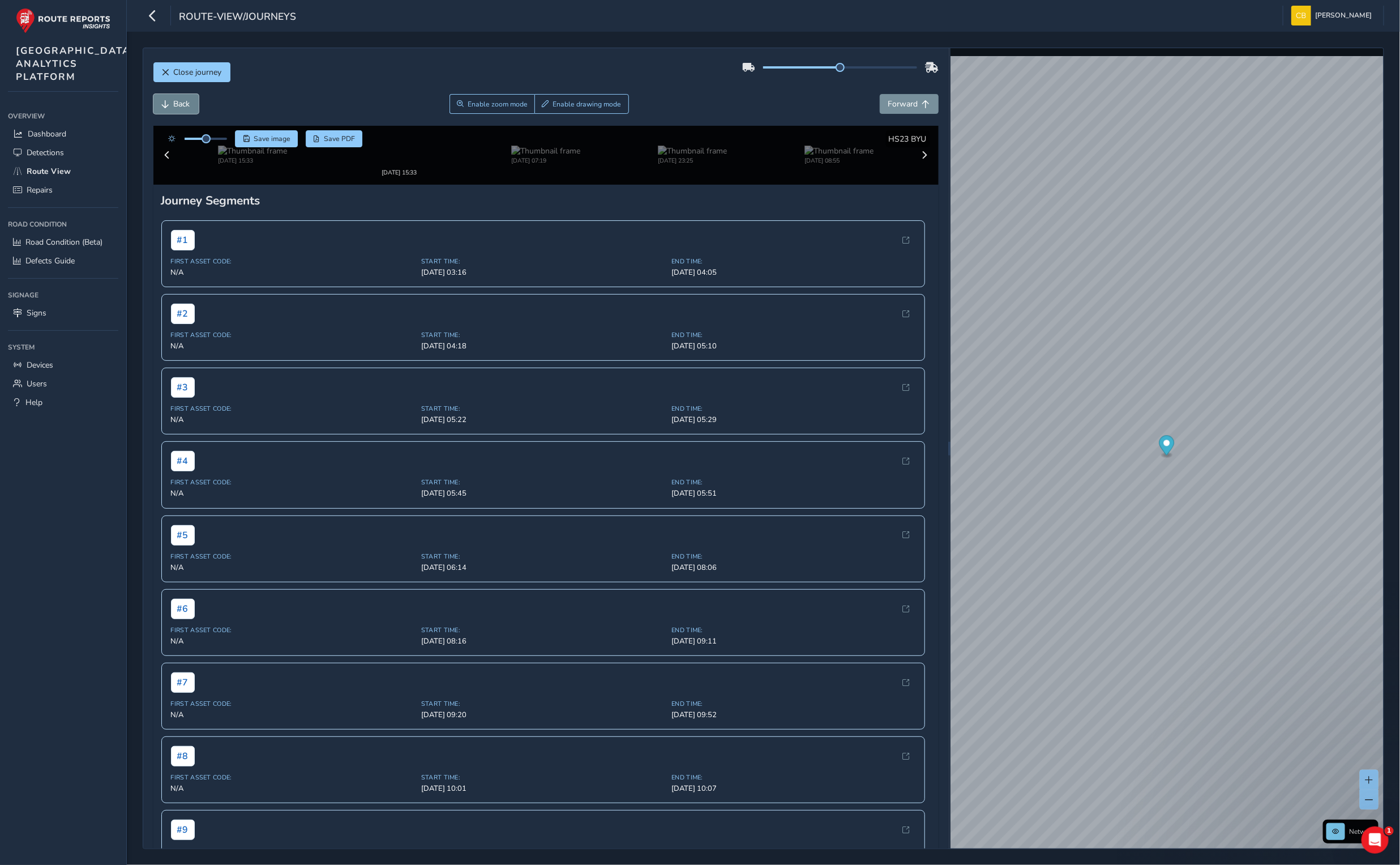
click at [163, 101] on span "Back" at bounding box center [166, 104] width 8 height 8
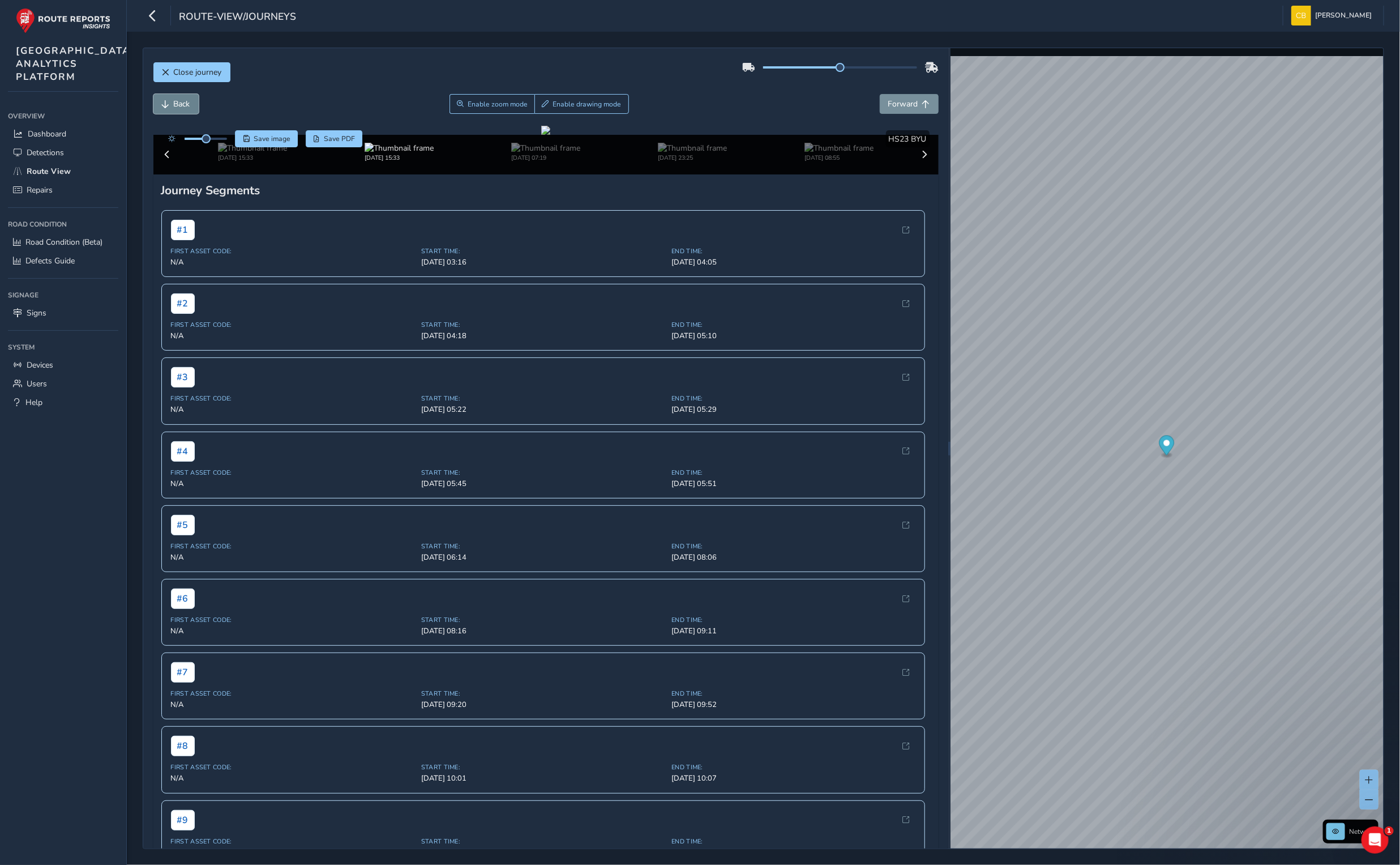
click at [163, 101] on span "Back" at bounding box center [166, 104] width 8 height 8
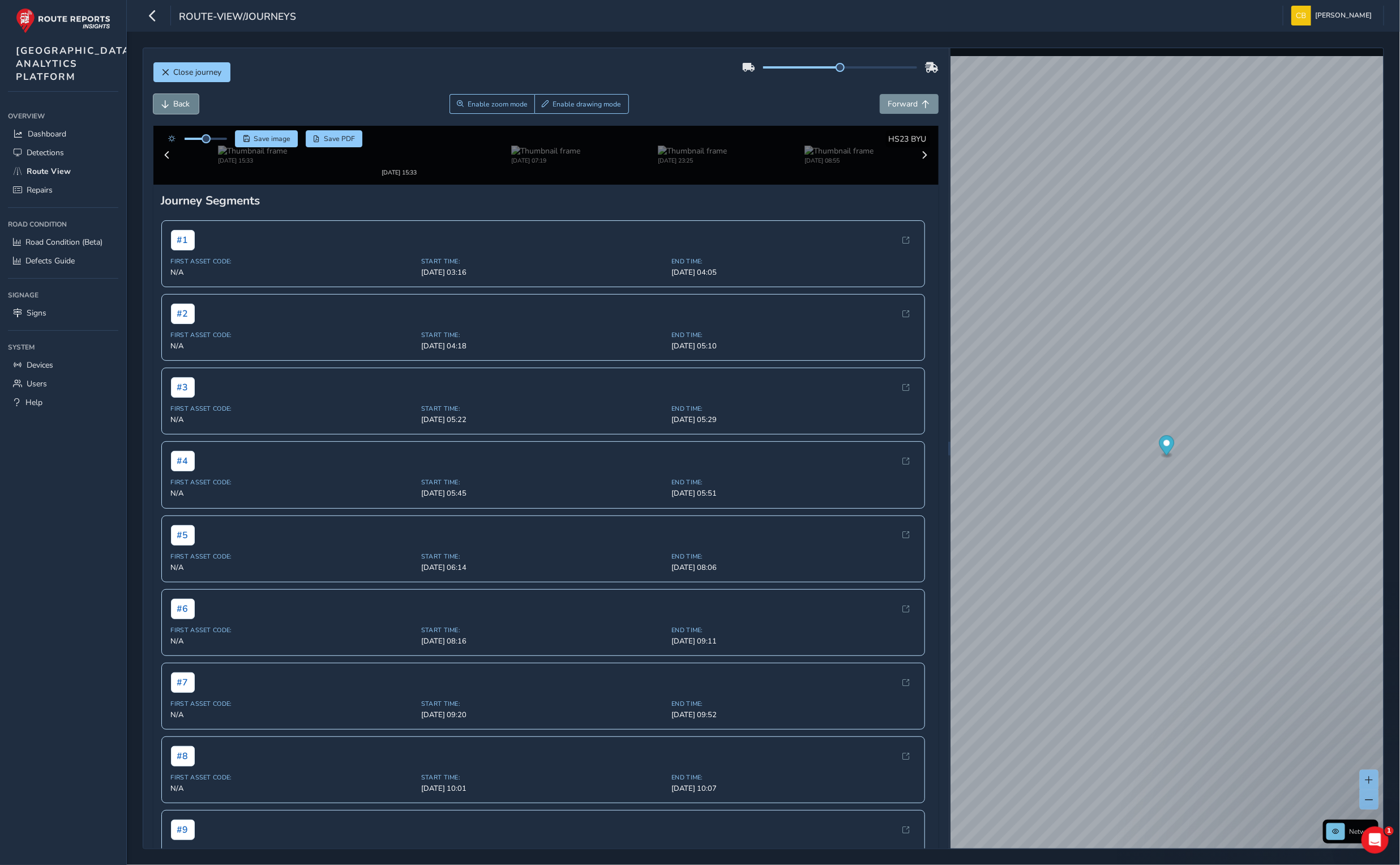
click at [163, 101] on span "Back" at bounding box center [166, 104] width 8 height 8
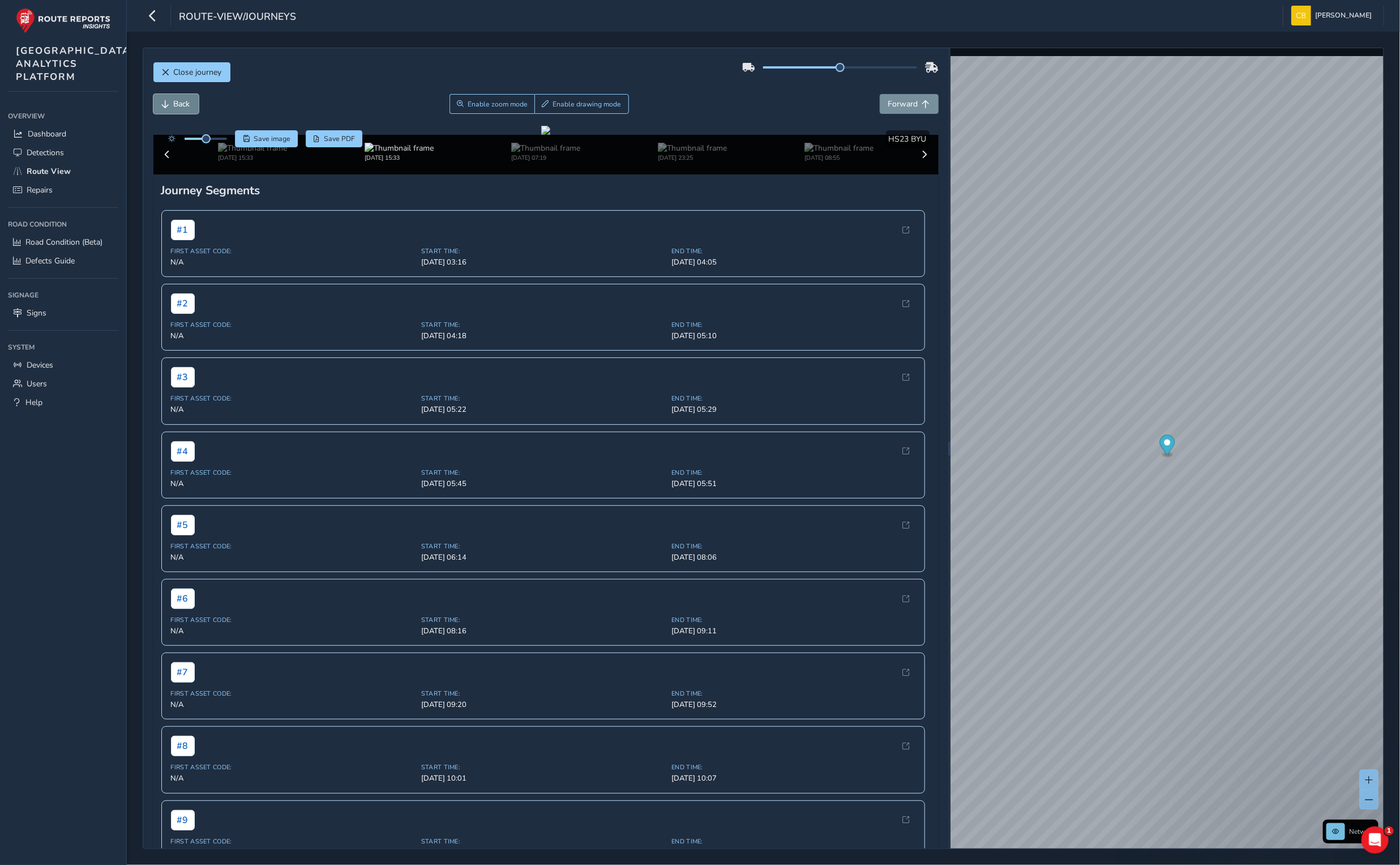
click at [163, 101] on span "Back" at bounding box center [166, 104] width 8 height 8
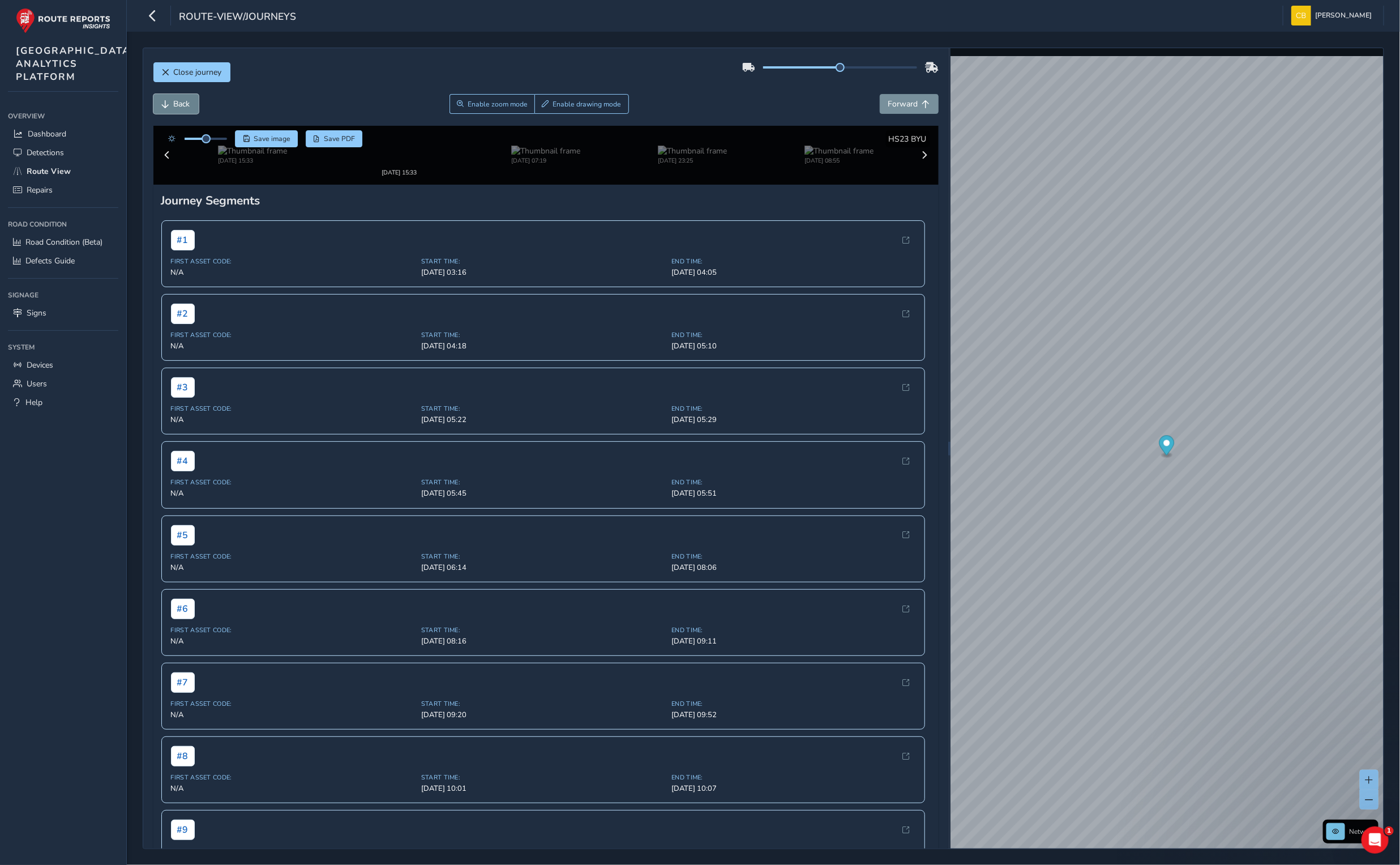
click at [163, 101] on span "Back" at bounding box center [166, 104] width 8 height 8
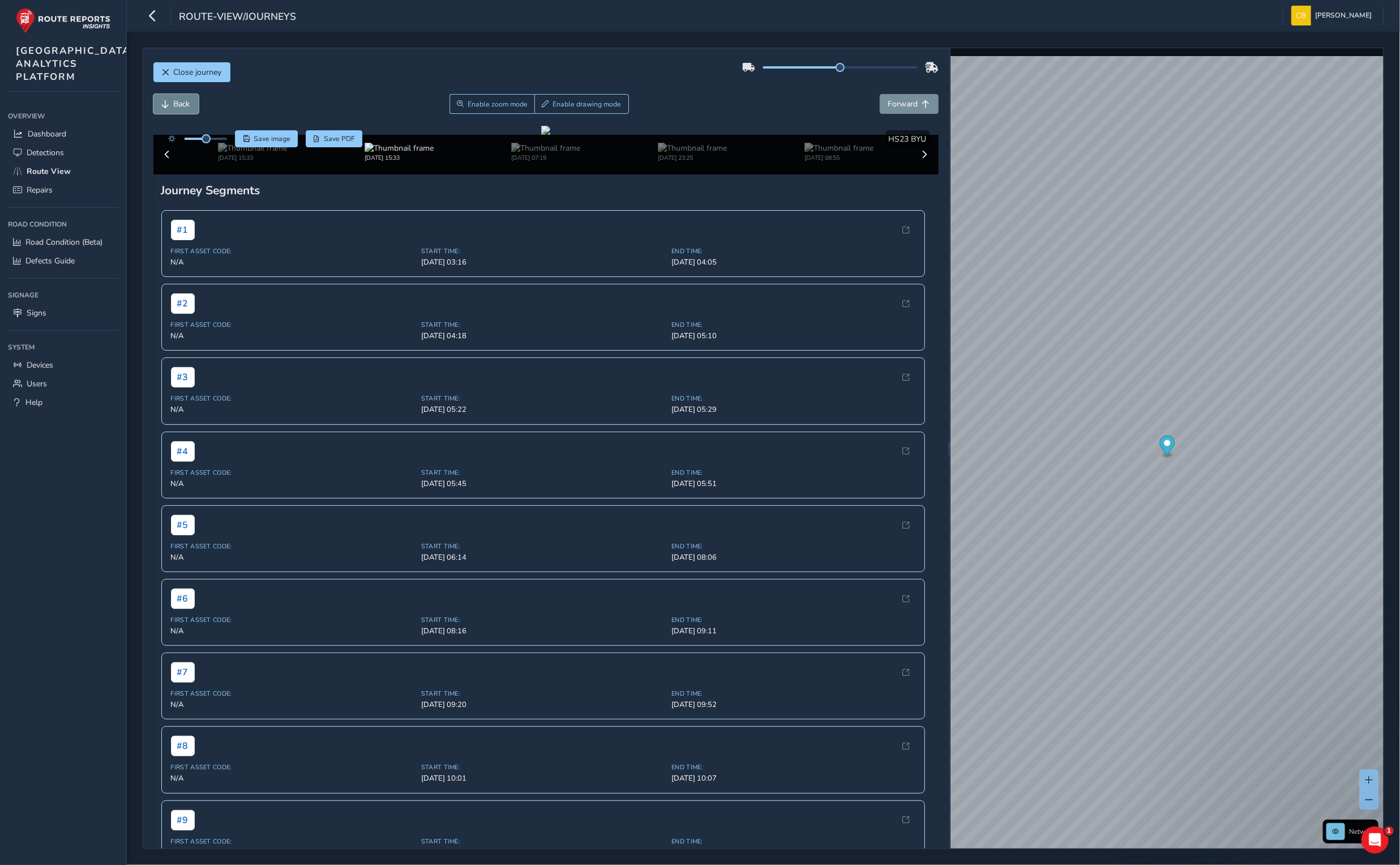
click at [163, 101] on span "Back" at bounding box center [166, 104] width 8 height 8
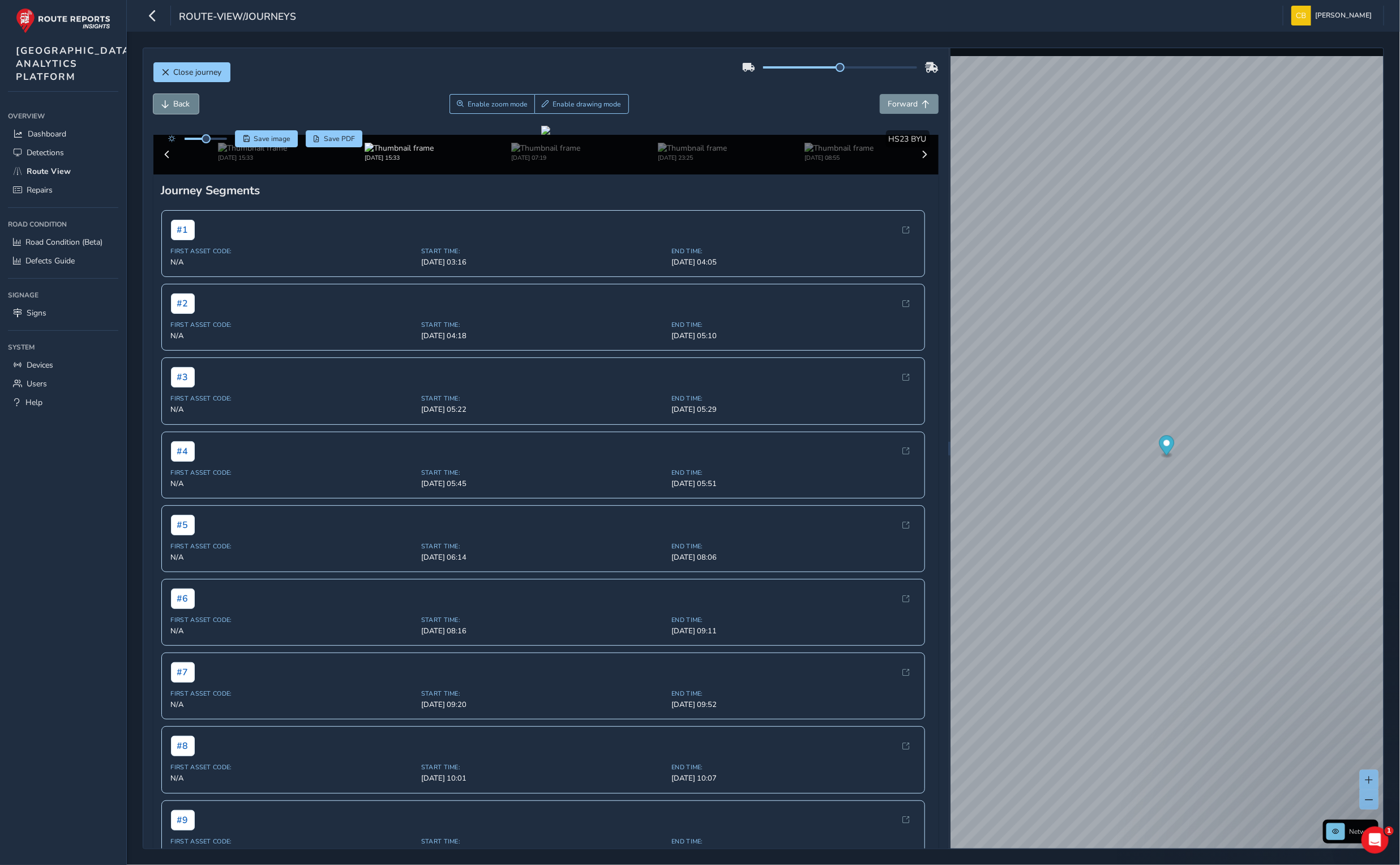
click at [163, 101] on span "Back" at bounding box center [166, 104] width 8 height 8
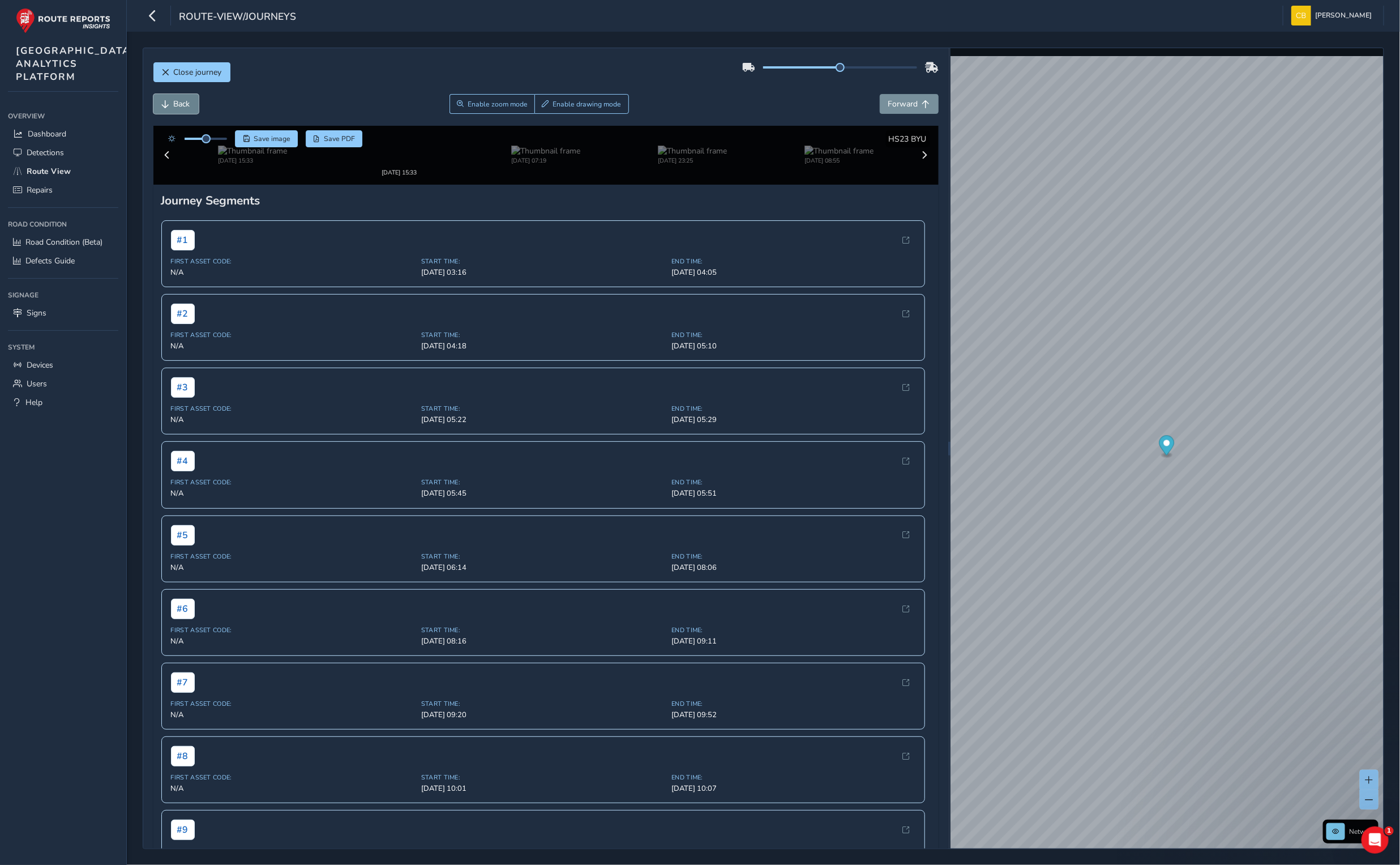
click at [163, 101] on span "Back" at bounding box center [166, 104] width 8 height 8
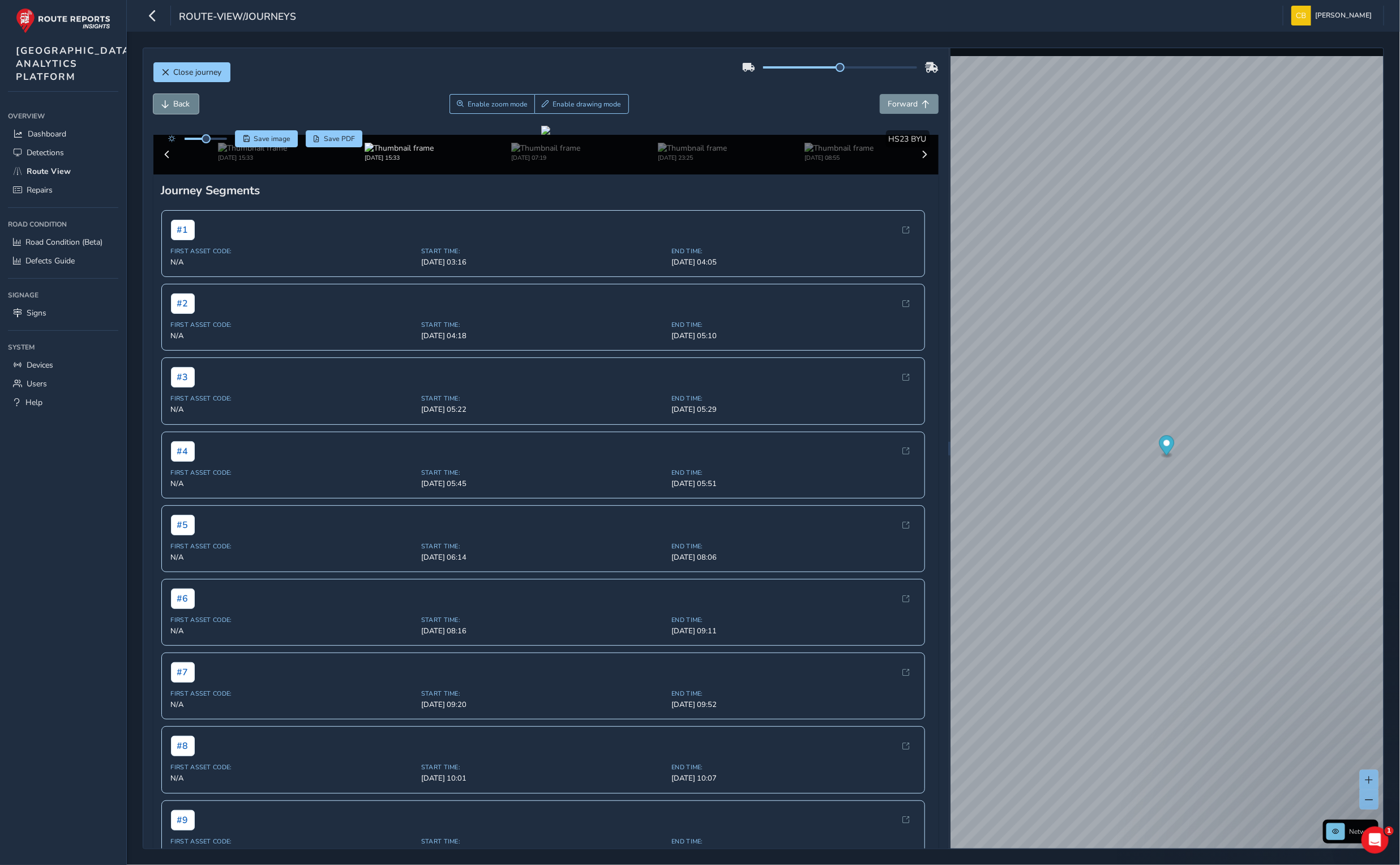
click at [163, 101] on span "Back" at bounding box center [166, 104] width 8 height 8
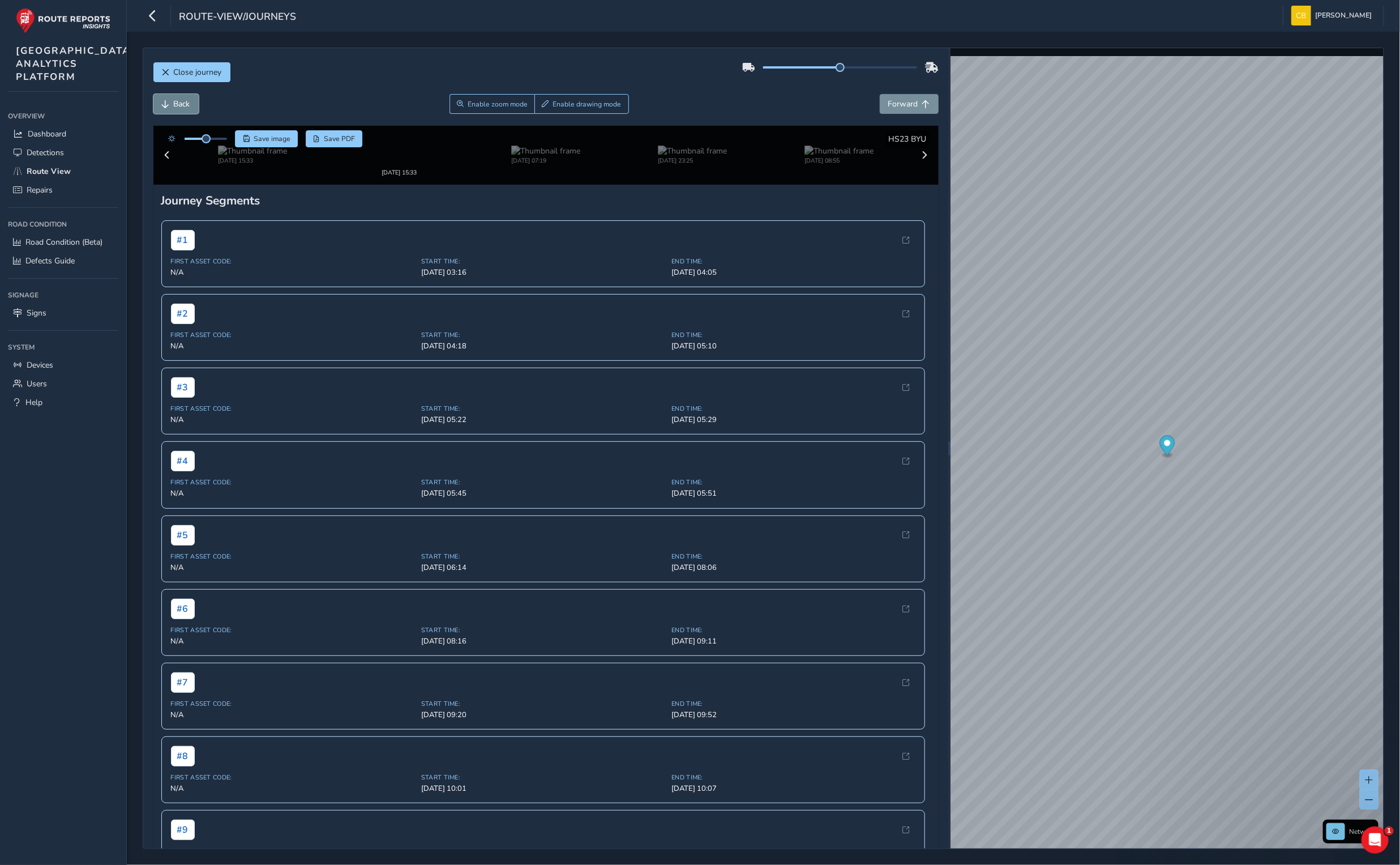
click at [163, 101] on span "Back" at bounding box center [166, 104] width 8 height 8
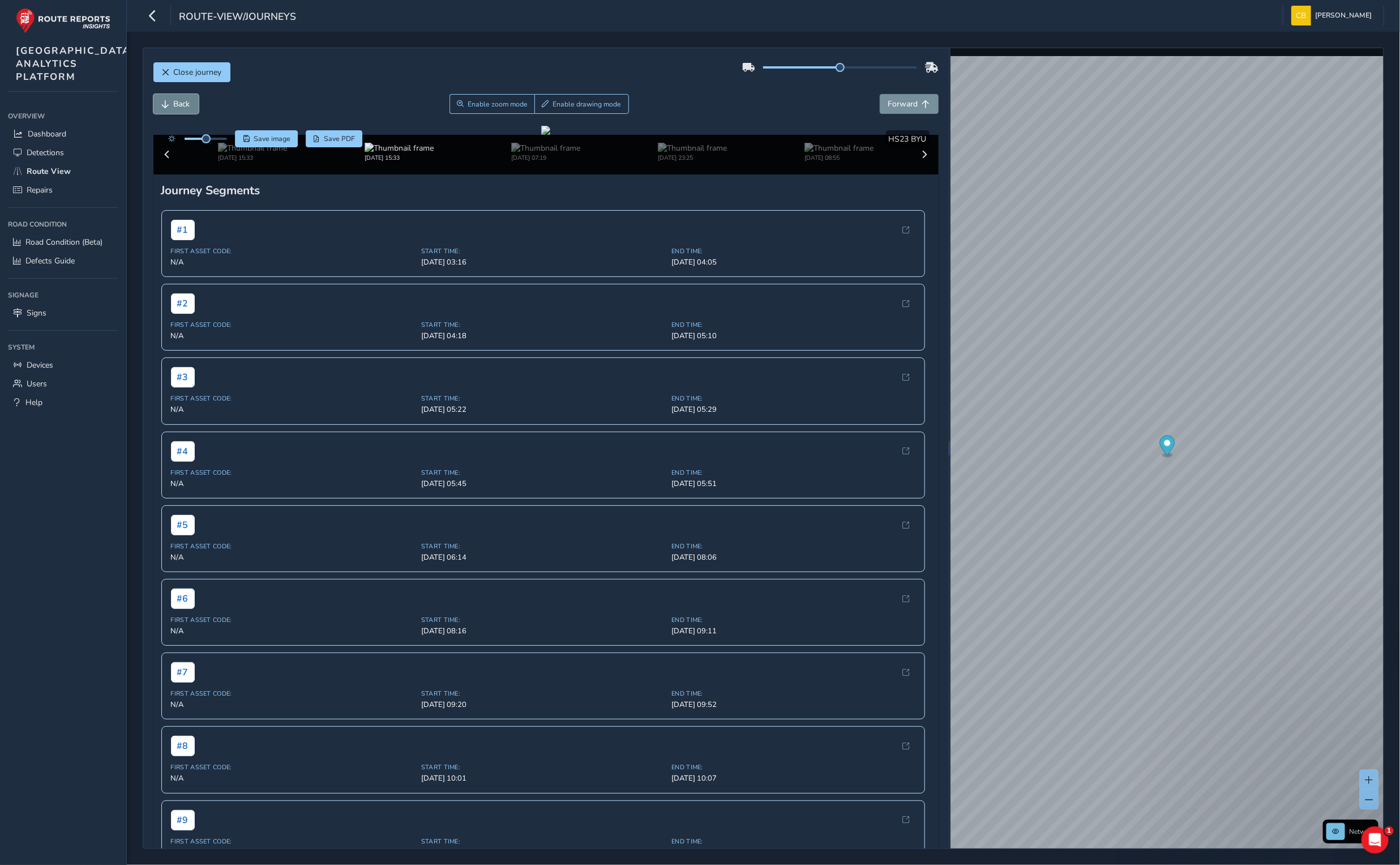
click at [163, 101] on span "Back" at bounding box center [166, 104] width 8 height 8
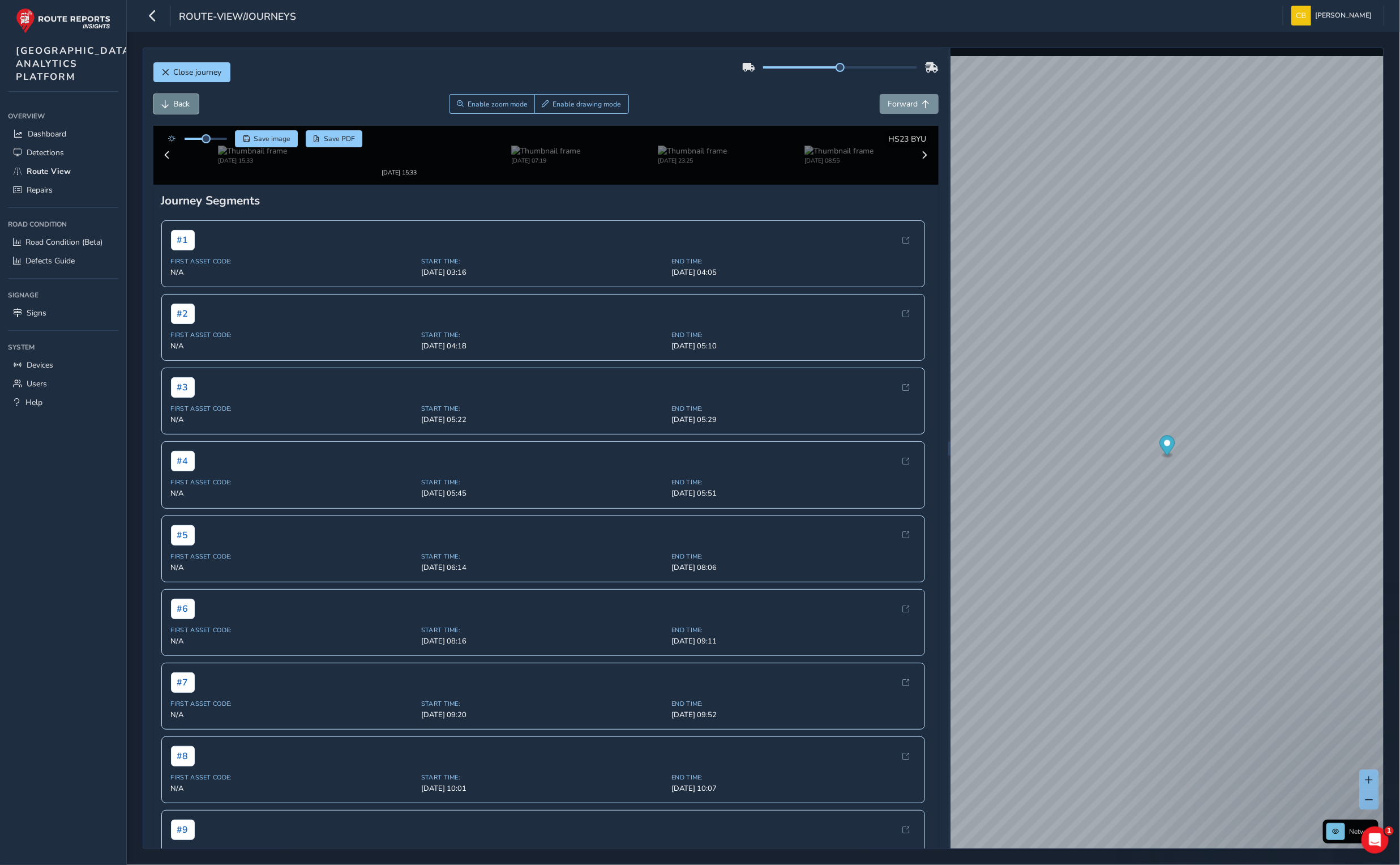
click at [163, 101] on span "Back" at bounding box center [166, 104] width 8 height 8
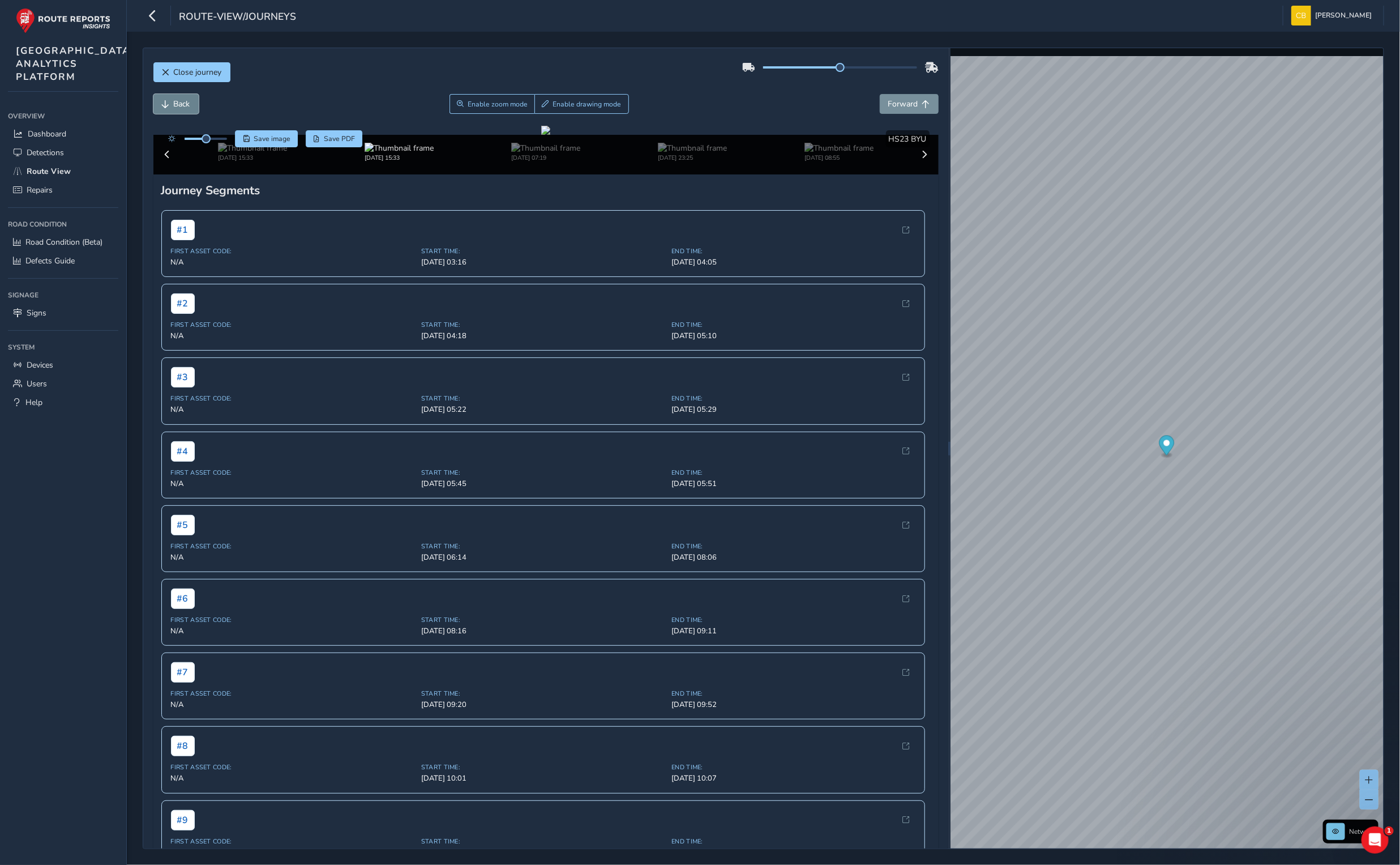
click at [163, 101] on span "Back" at bounding box center [166, 104] width 8 height 8
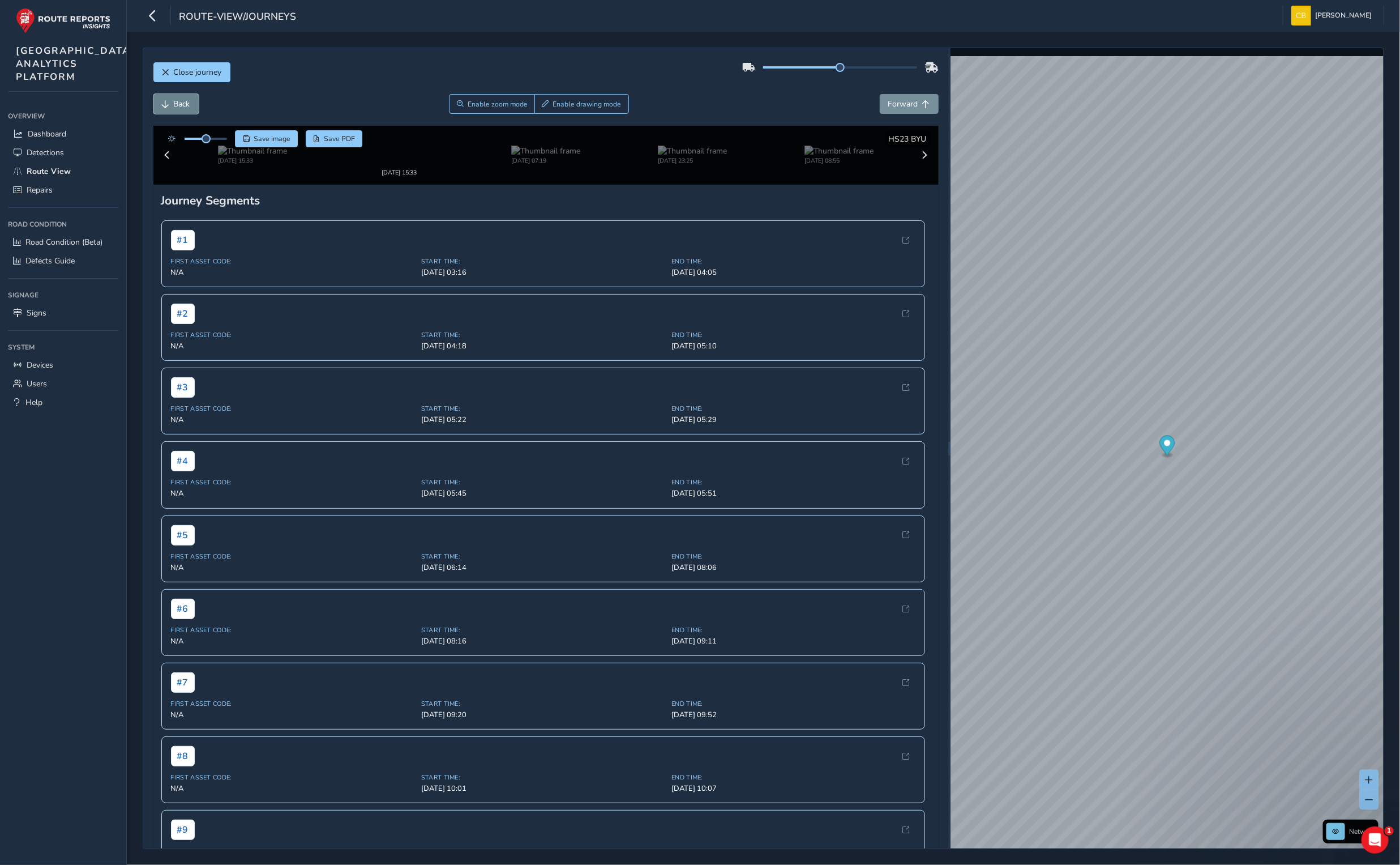
click at [163, 101] on span "Back" at bounding box center [166, 104] width 8 height 8
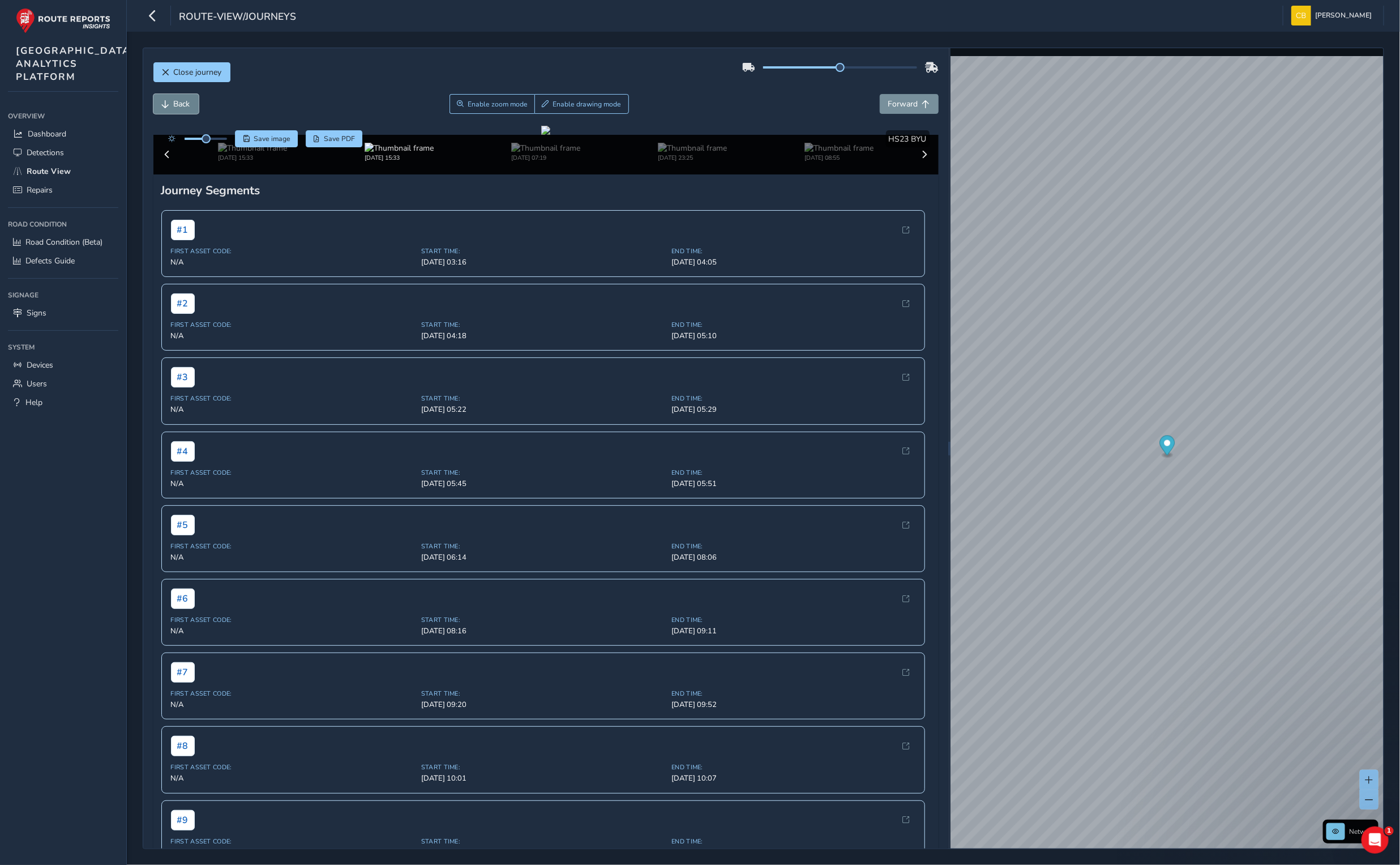
click at [163, 101] on span "Back" at bounding box center [166, 104] width 8 height 8
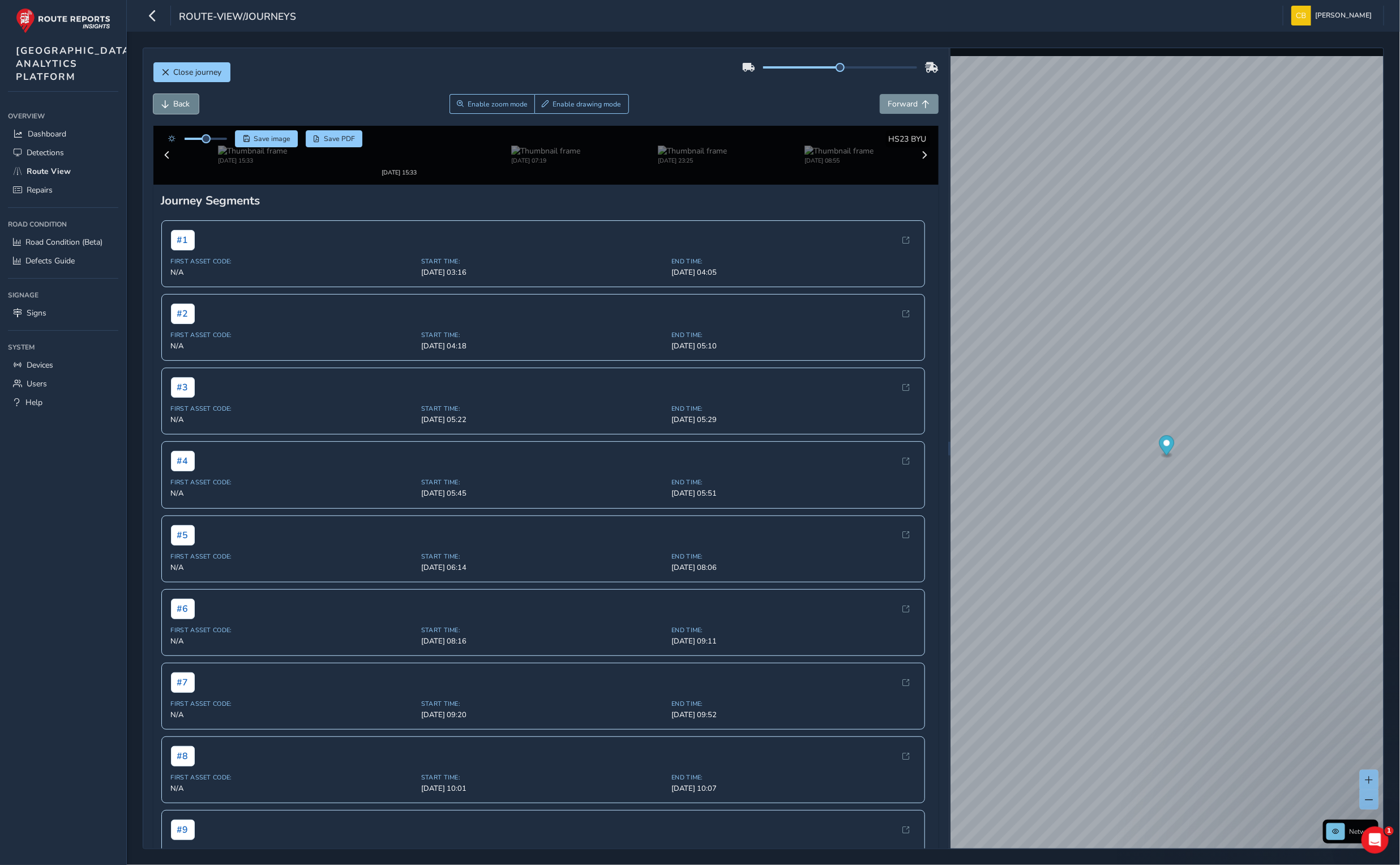
click at [163, 101] on span "Back" at bounding box center [166, 104] width 8 height 8
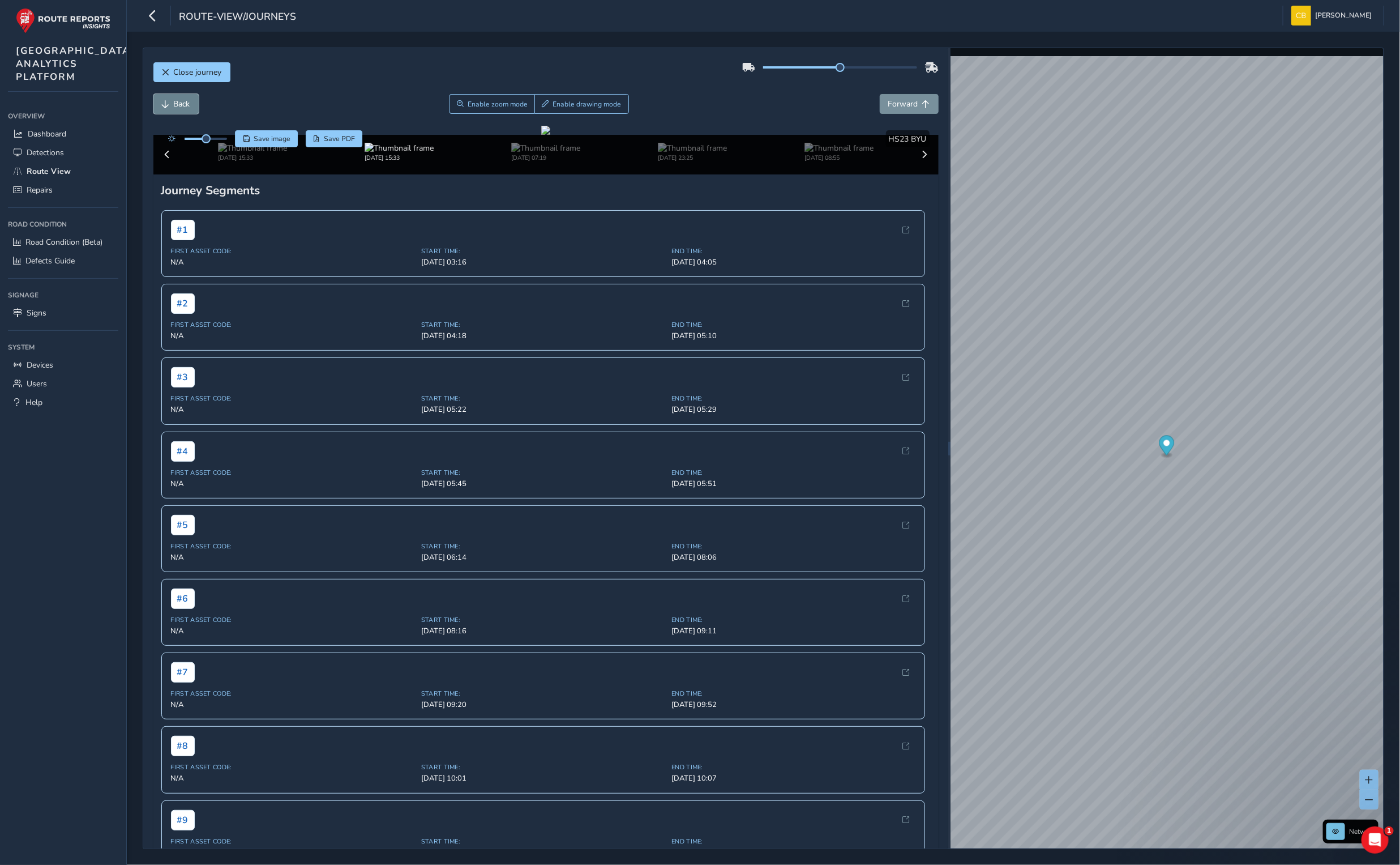
click at [163, 101] on span "Back" at bounding box center [166, 104] width 8 height 8
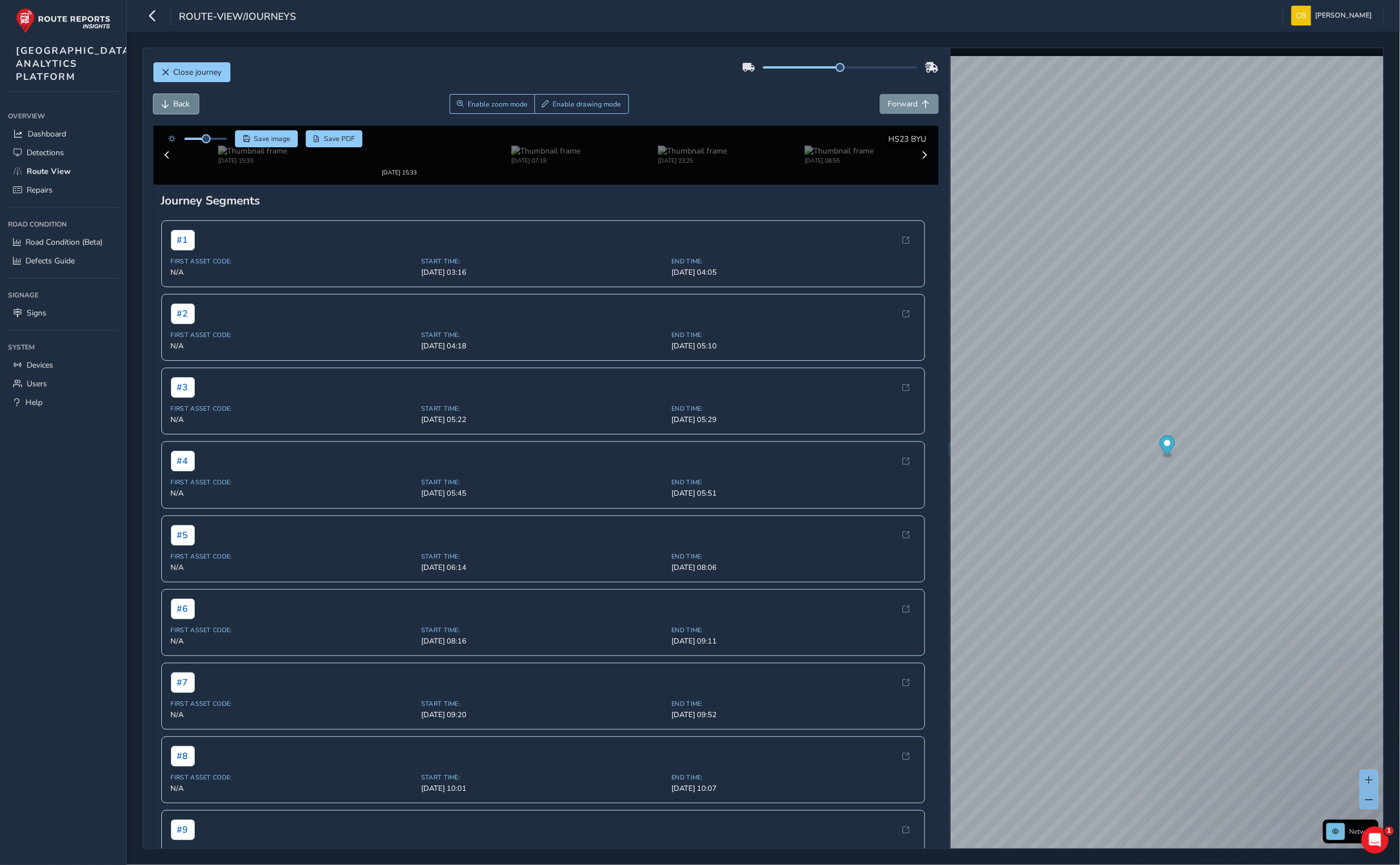
click at [163, 101] on span "Back" at bounding box center [166, 104] width 8 height 8
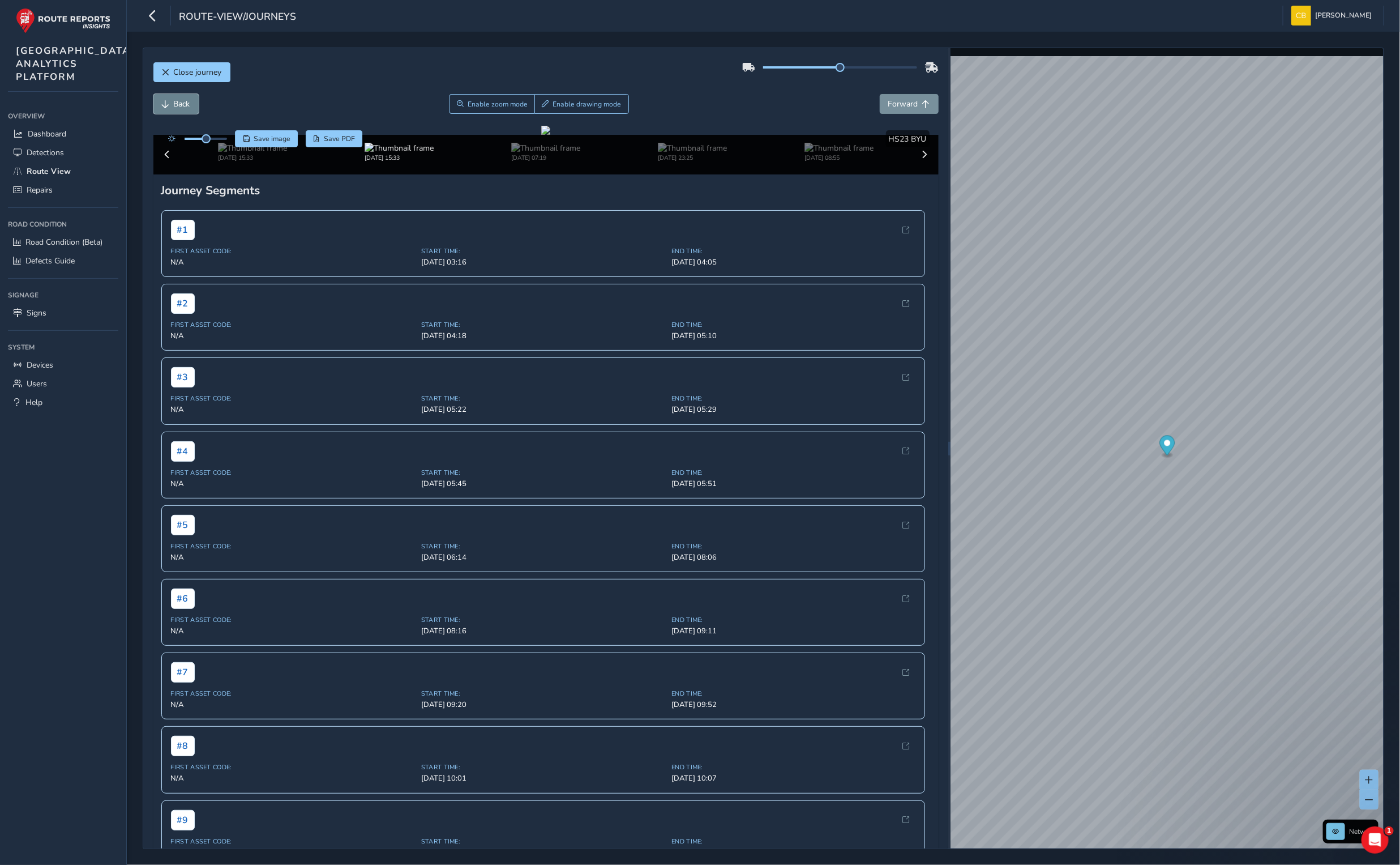
click at [163, 101] on span "Back" at bounding box center [166, 104] width 8 height 8
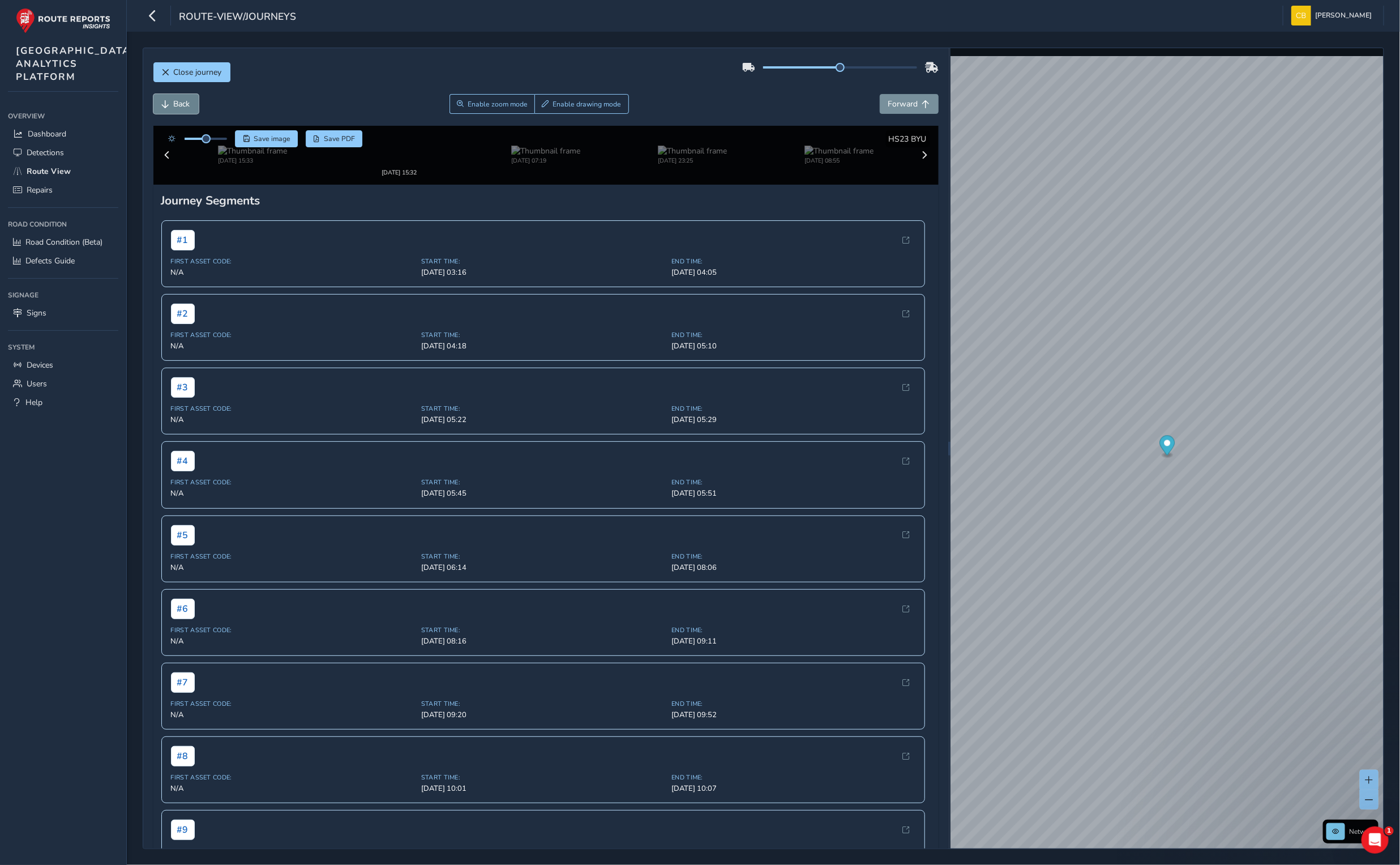
click at [163, 101] on span "Back" at bounding box center [166, 104] width 8 height 8
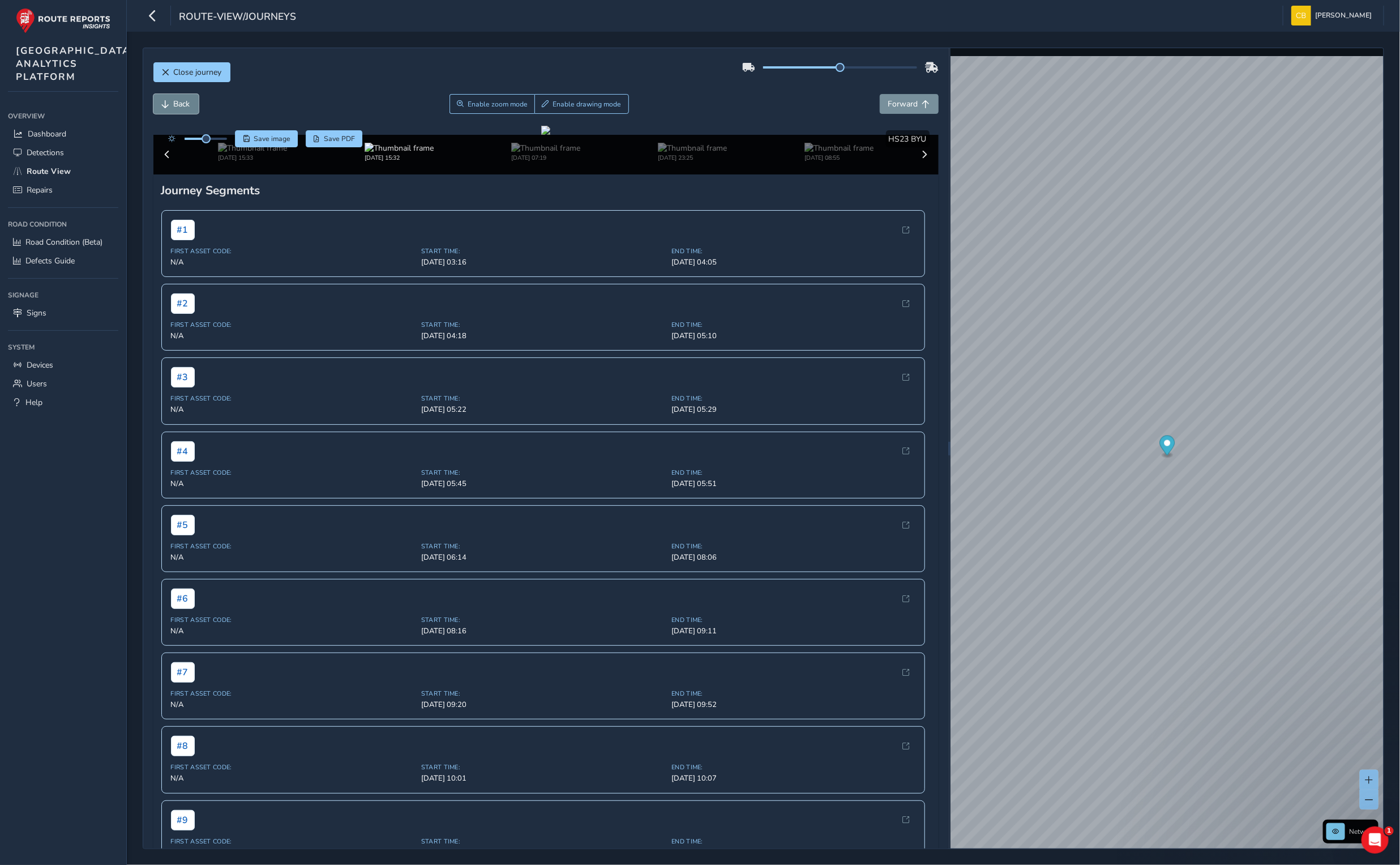
click at [163, 101] on span "Back" at bounding box center [166, 104] width 8 height 8
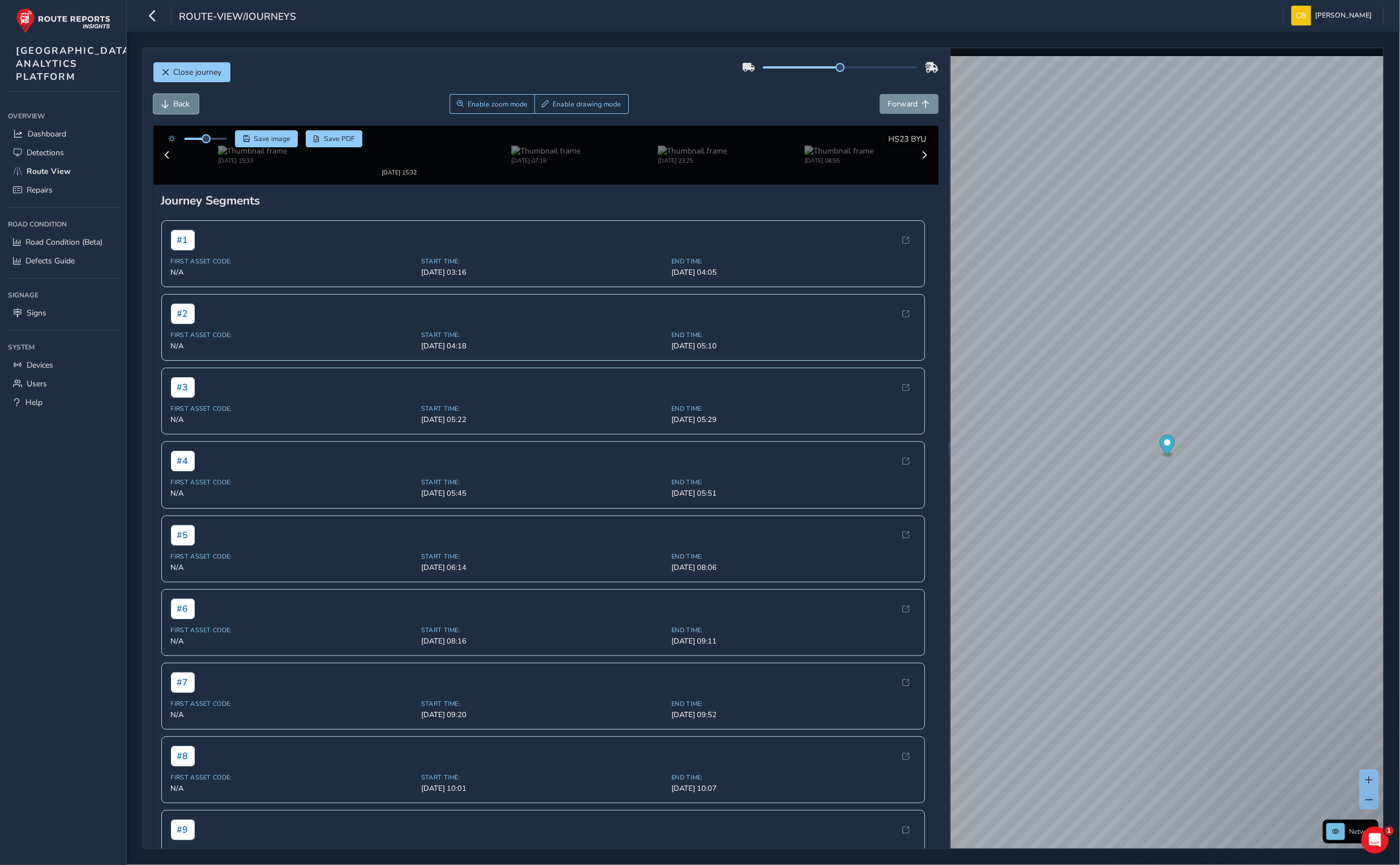
click at [163, 101] on span "Back" at bounding box center [166, 104] width 8 height 8
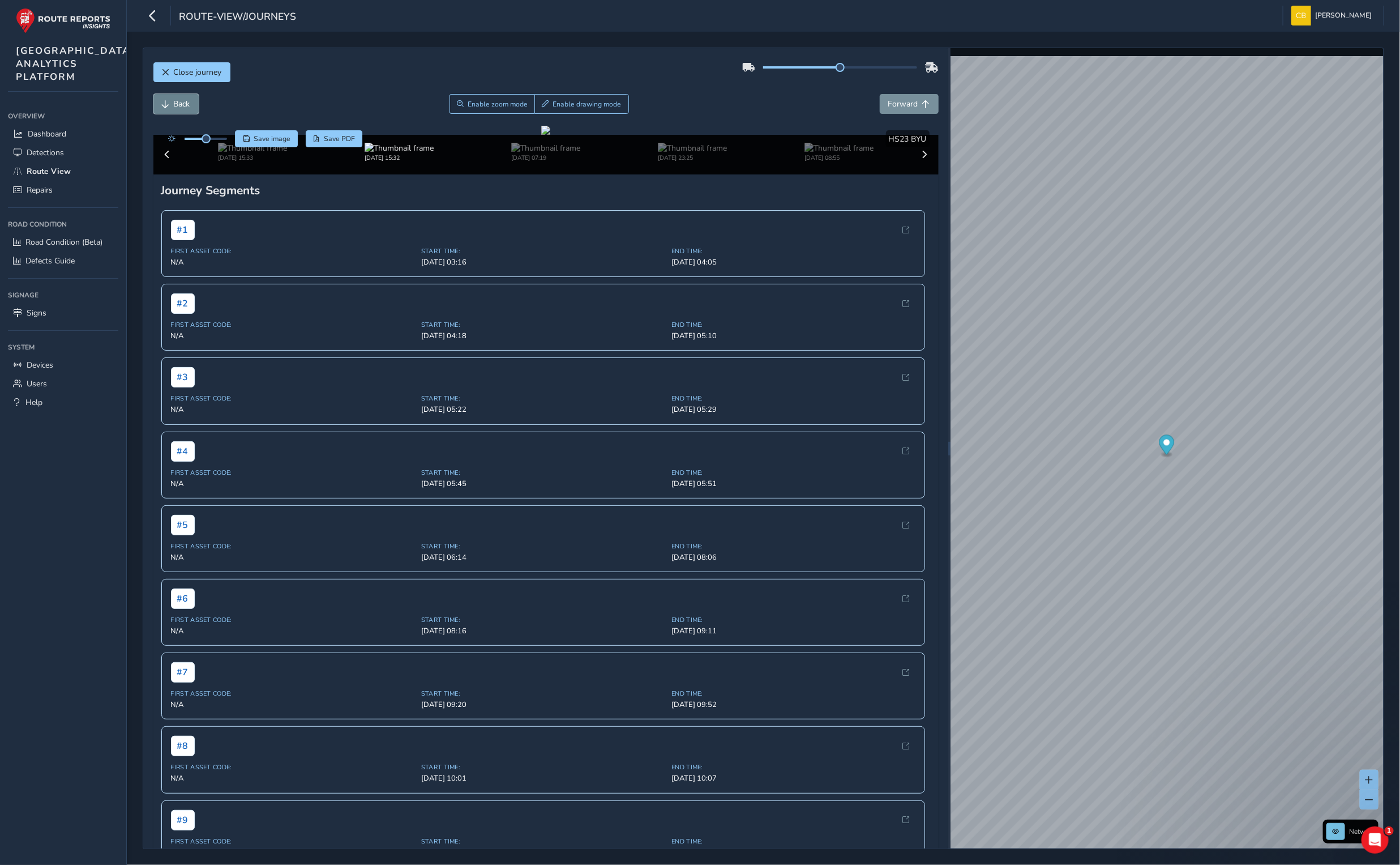
click at [163, 101] on span "Back" at bounding box center [166, 104] width 8 height 8
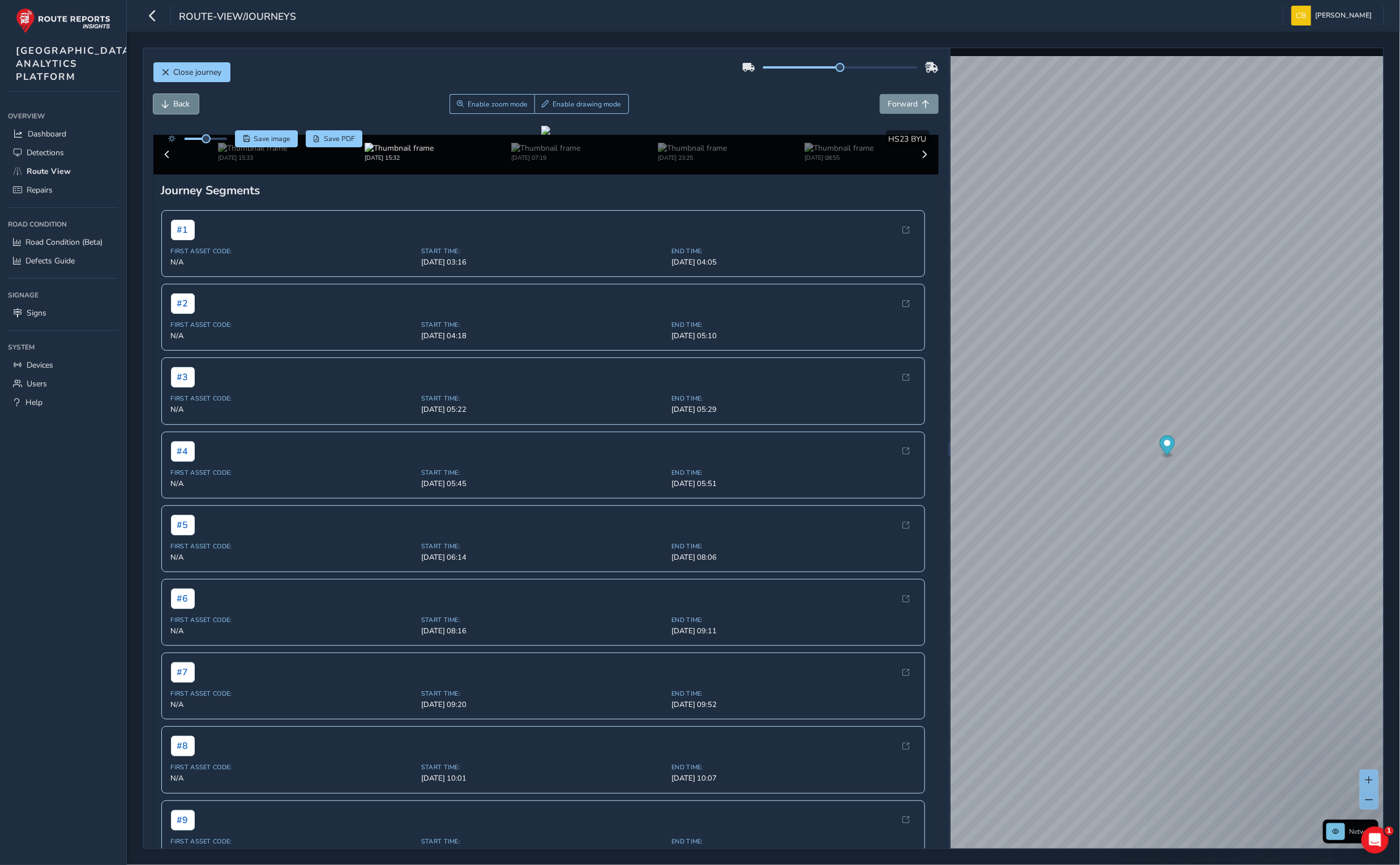
click at [163, 101] on span "Back" at bounding box center [166, 104] width 8 height 8
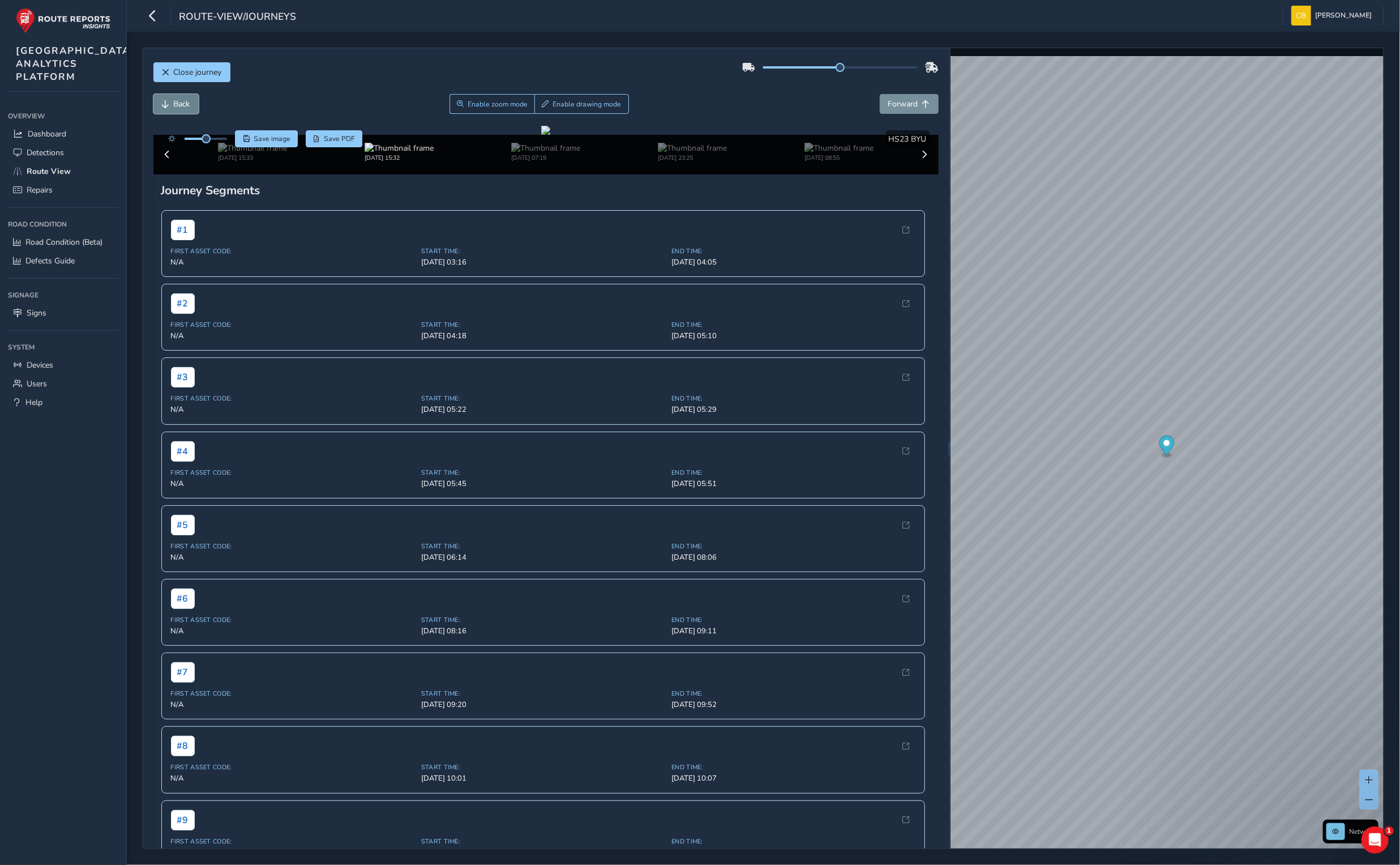
click at [163, 101] on span "Back" at bounding box center [166, 104] width 8 height 8
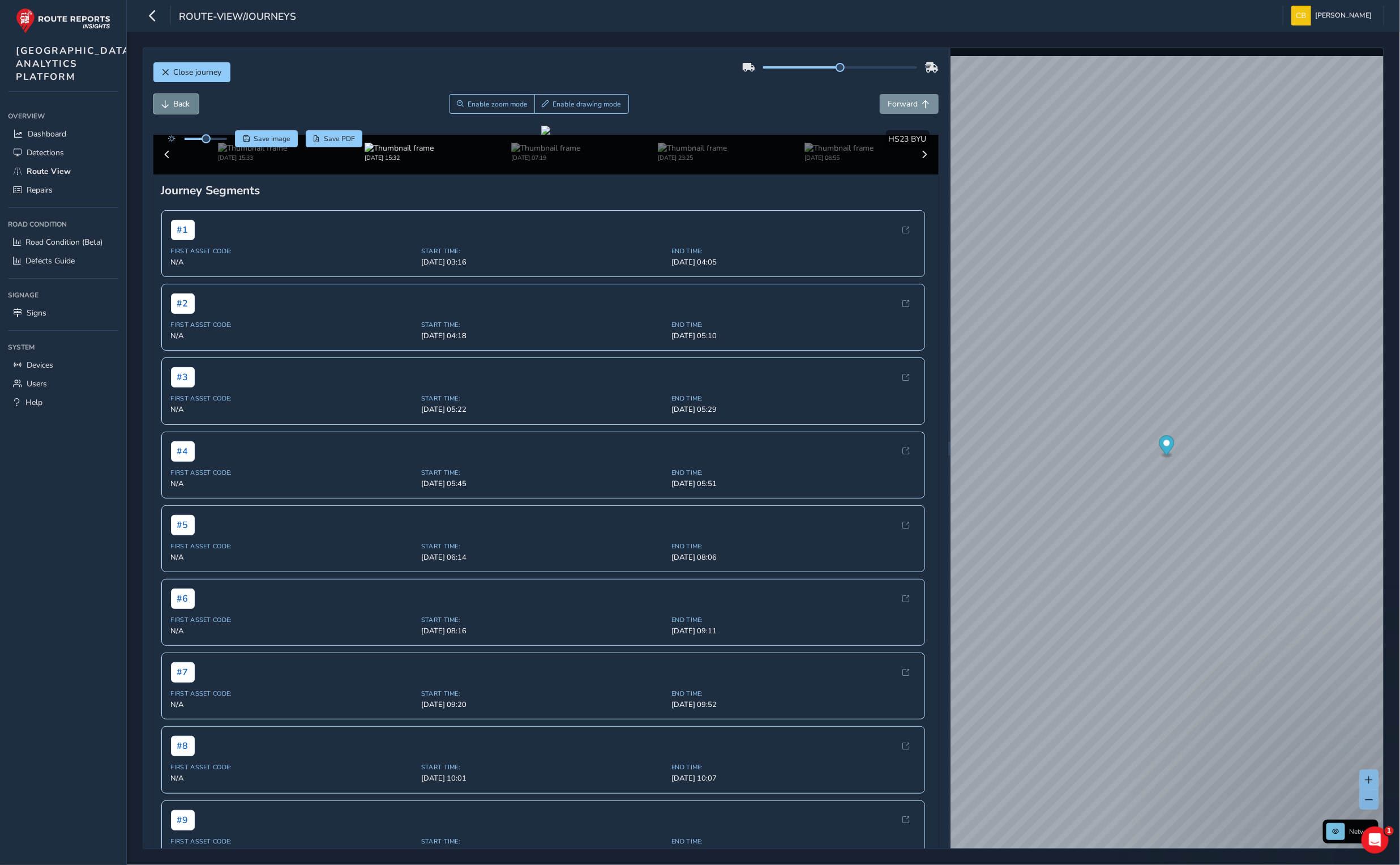
click at [163, 101] on span "Back" at bounding box center [166, 104] width 8 height 8
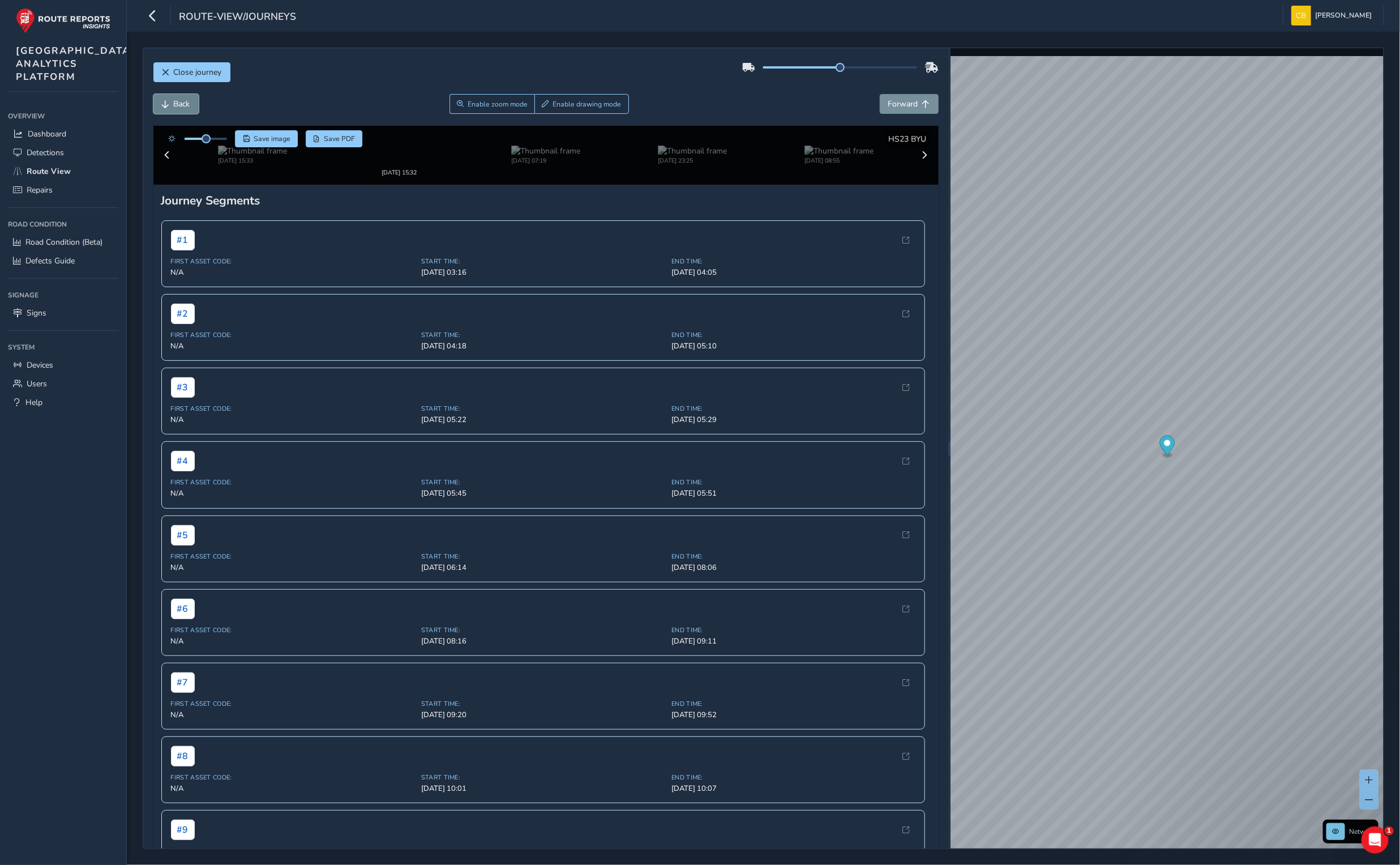
click at [163, 101] on span "Back" at bounding box center [166, 104] width 8 height 8
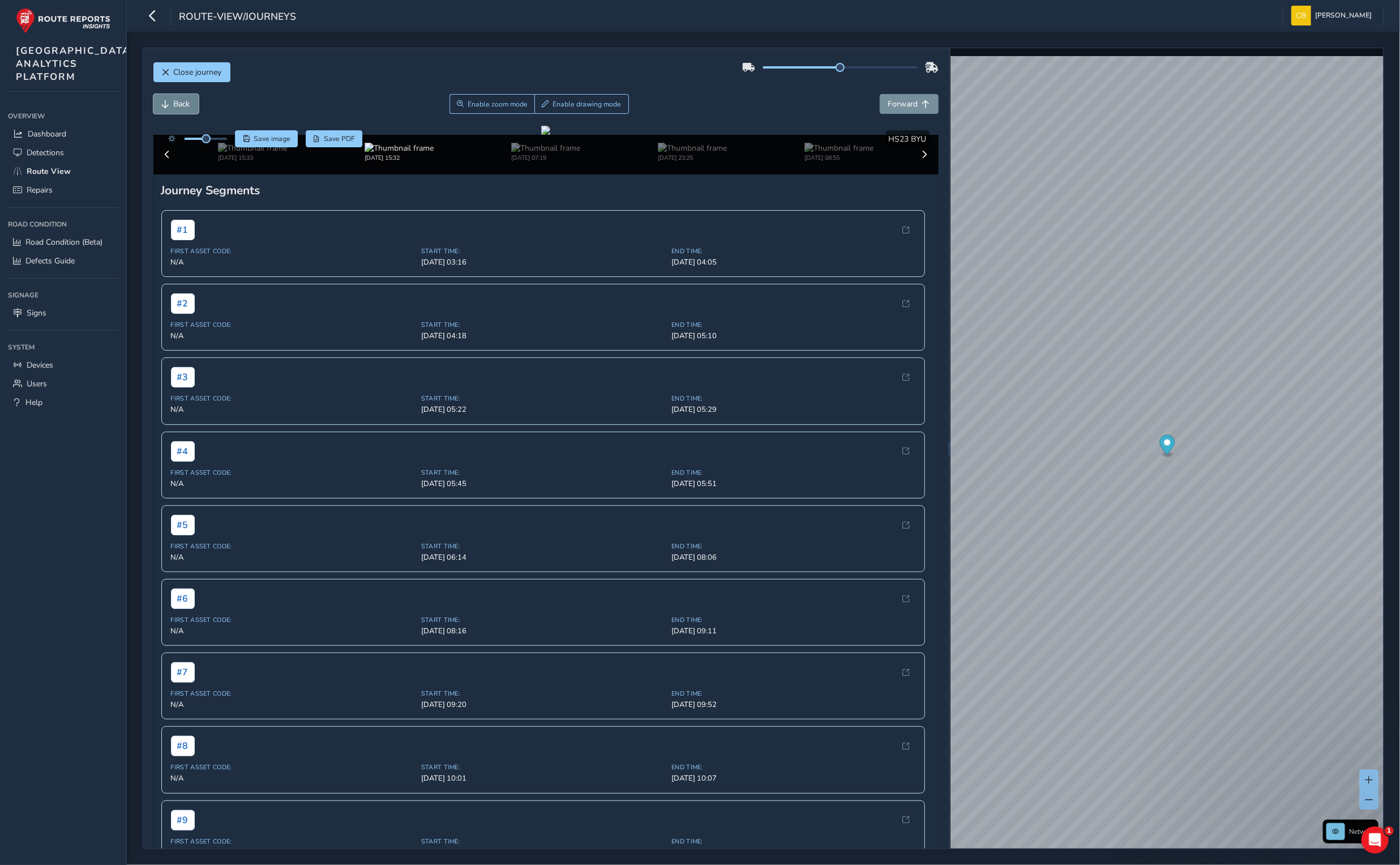
click at [163, 101] on span "Back" at bounding box center [166, 104] width 8 height 8
click at [1399, 432] on html "route-view/journeys [PERSON_NAME] Colour Scheme: Dark Dim Light Logout Close jo…" at bounding box center [700, 432] width 1400 height 865
click at [1399, 386] on html "route-view/journeys [PERSON_NAME] Colour Scheme: Dark Dim Light Logout Close jo…" at bounding box center [700, 432] width 1400 height 865
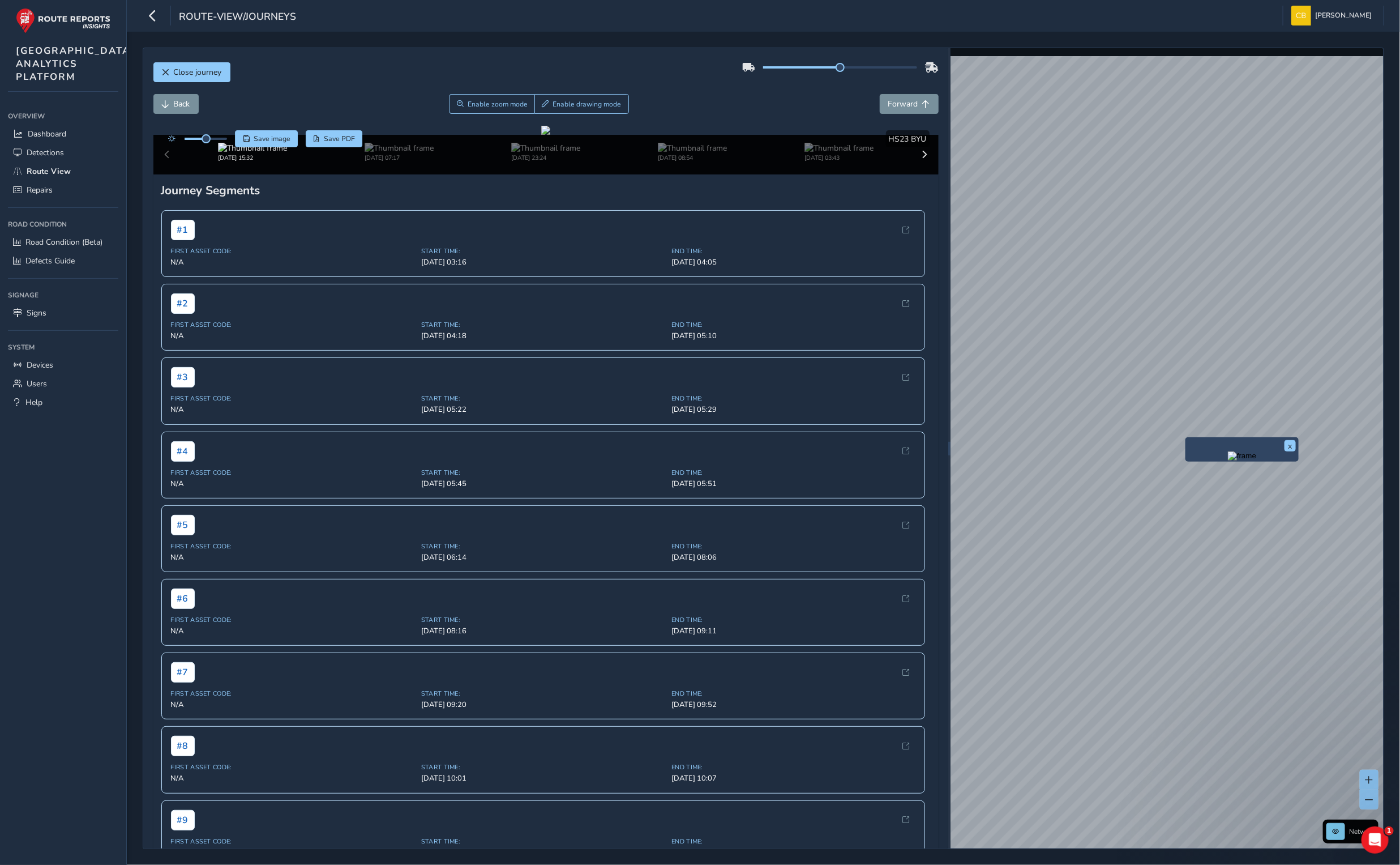
click at [1386, 442] on div "Close journey Back Enable zoom mode Enable drawing mode Forward Click and Drag …" at bounding box center [764, 448] width 1273 height 833
click at [896, 444] on div "Close journey Back Enable zoom mode Enable drawing mode Forward Click and Drag …" at bounding box center [764, 448] width 1242 height 801
click at [1082, 386] on div "x" at bounding box center [1138, 395] width 114 height 24
click at [1084, 386] on div "x" at bounding box center [1138, 395] width 108 height 18
click at [1136, 406] on img "Preview frame" at bounding box center [1137, 400] width 28 height 9
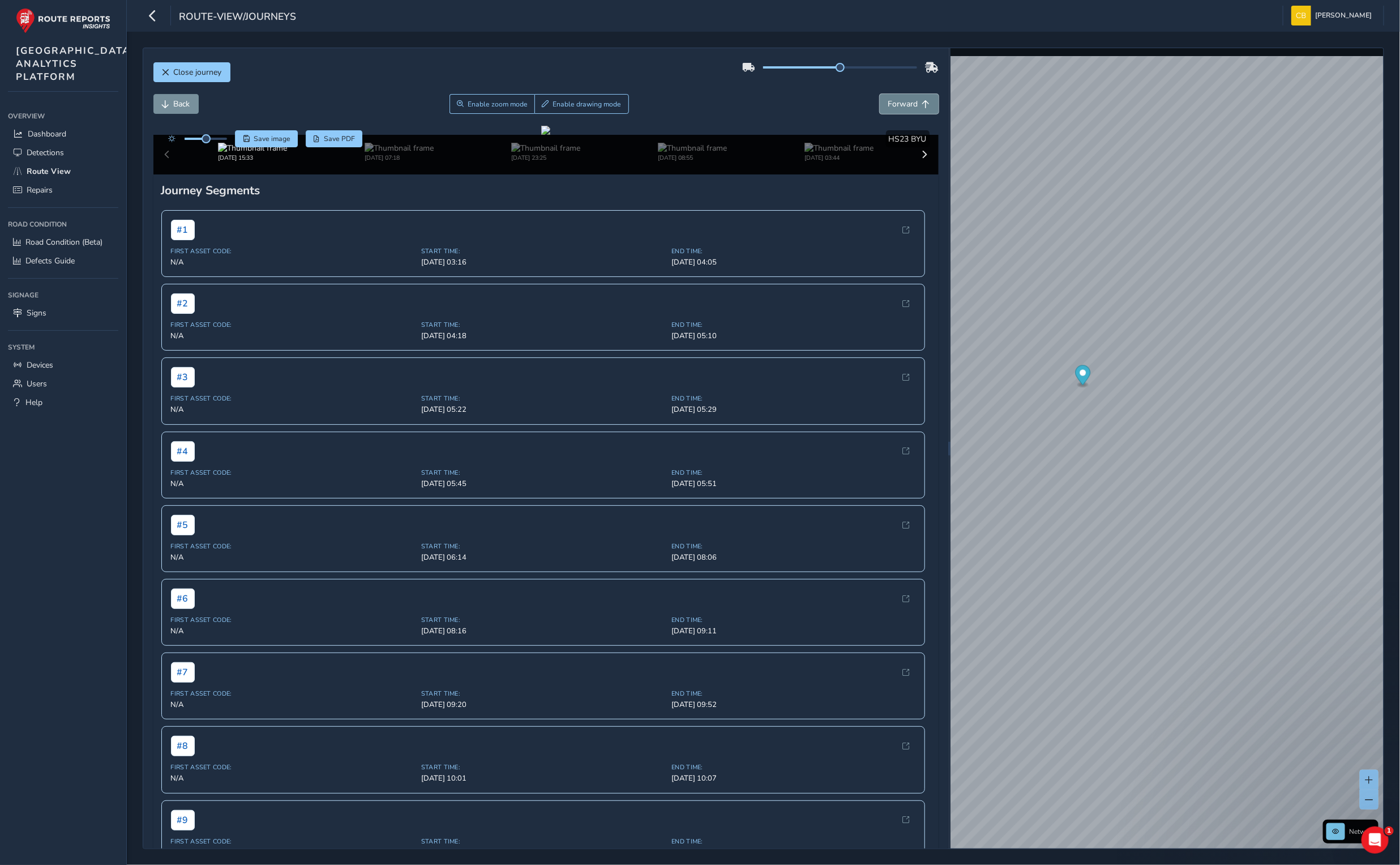
click at [897, 109] on span "Forward" at bounding box center [903, 103] width 30 height 11
